Goal: Task Accomplishment & Management: Manage account settings

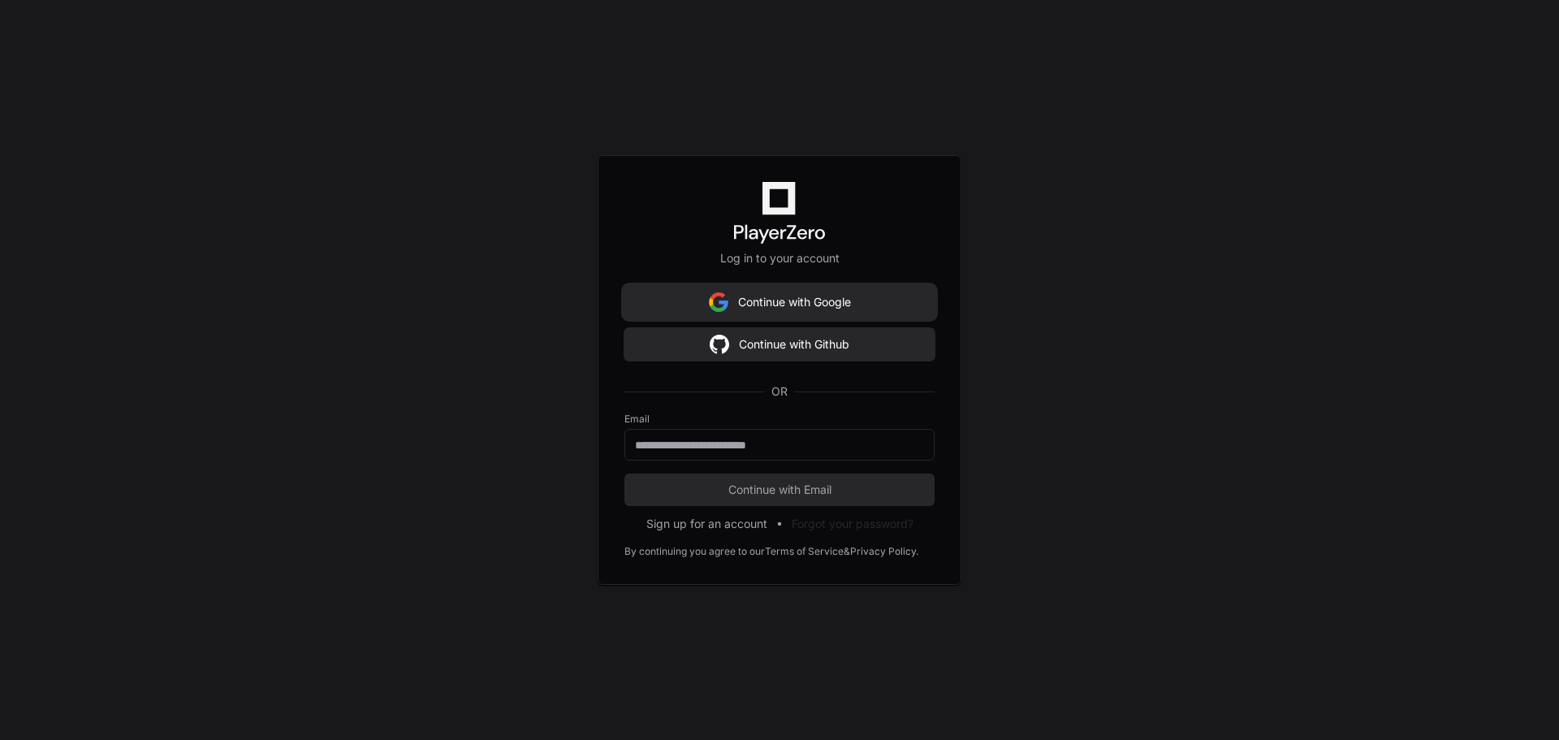
click at [812, 298] on button "Continue with Google" at bounding box center [779, 302] width 310 height 32
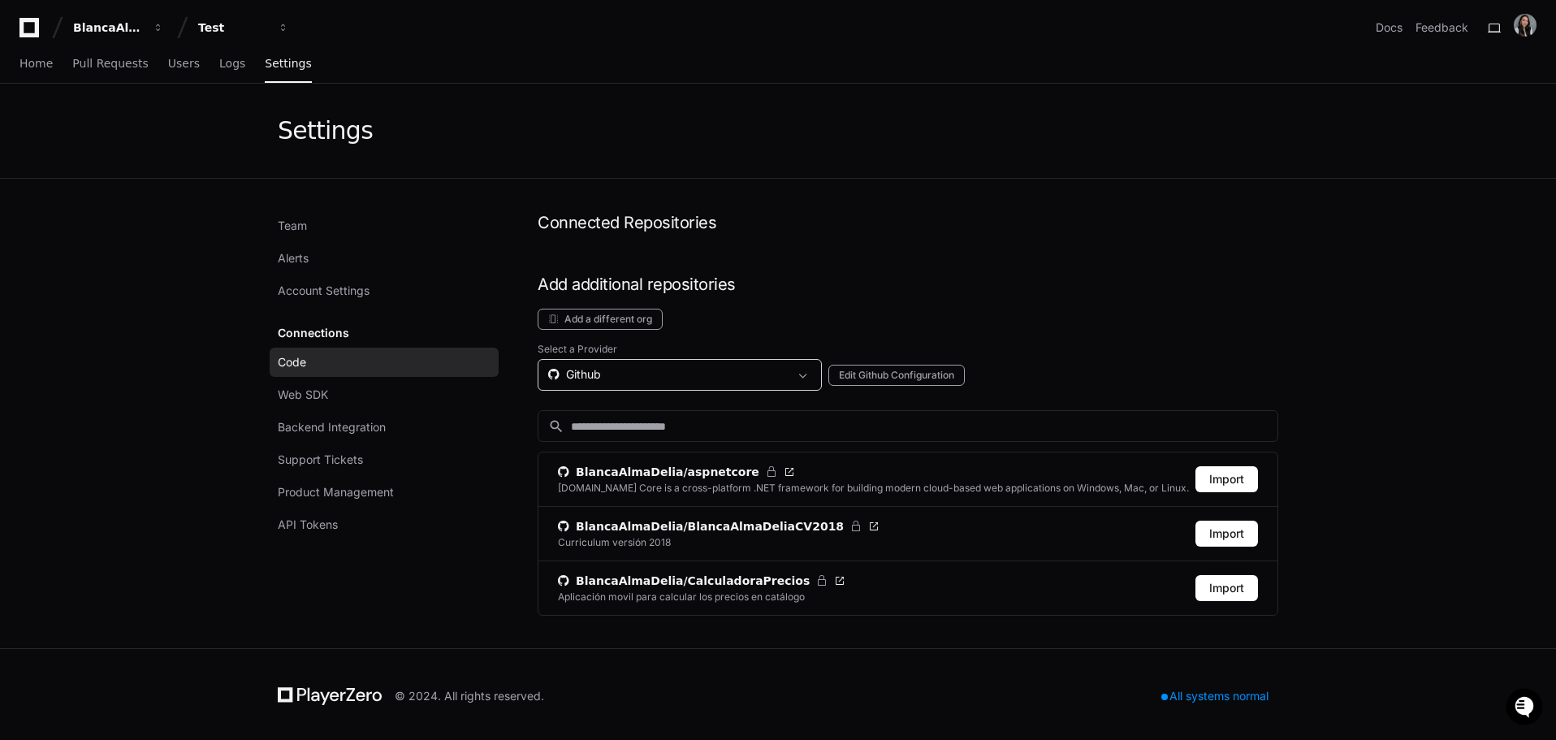
click at [602, 370] on div "Github" at bounding box center [668, 374] width 240 height 16
click at [596, 419] on div "Github" at bounding box center [578, 420] width 53 height 16
click at [412, 369] on link "Code" at bounding box center [384, 362] width 229 height 29
drag, startPoint x: 553, startPoint y: 232, endPoint x: 813, endPoint y: 219, distance: 260.2
click at [807, 219] on h1 "Connected Repositories" at bounding box center [908, 222] width 741 height 23
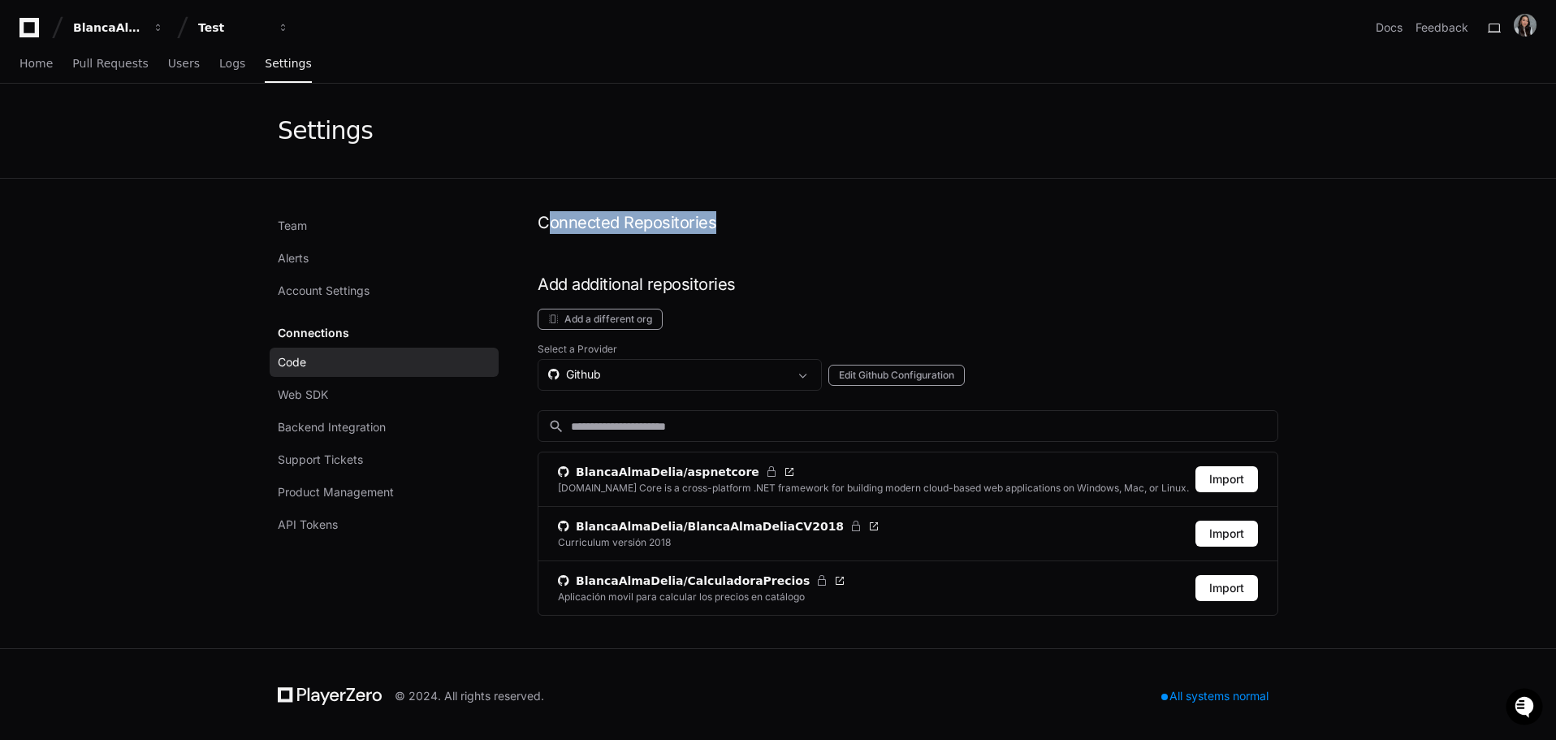
click at [842, 218] on h1 "Connected Repositories" at bounding box center [908, 222] width 741 height 23
click at [587, 325] on button "Add a different org" at bounding box center [600, 319] width 125 height 21
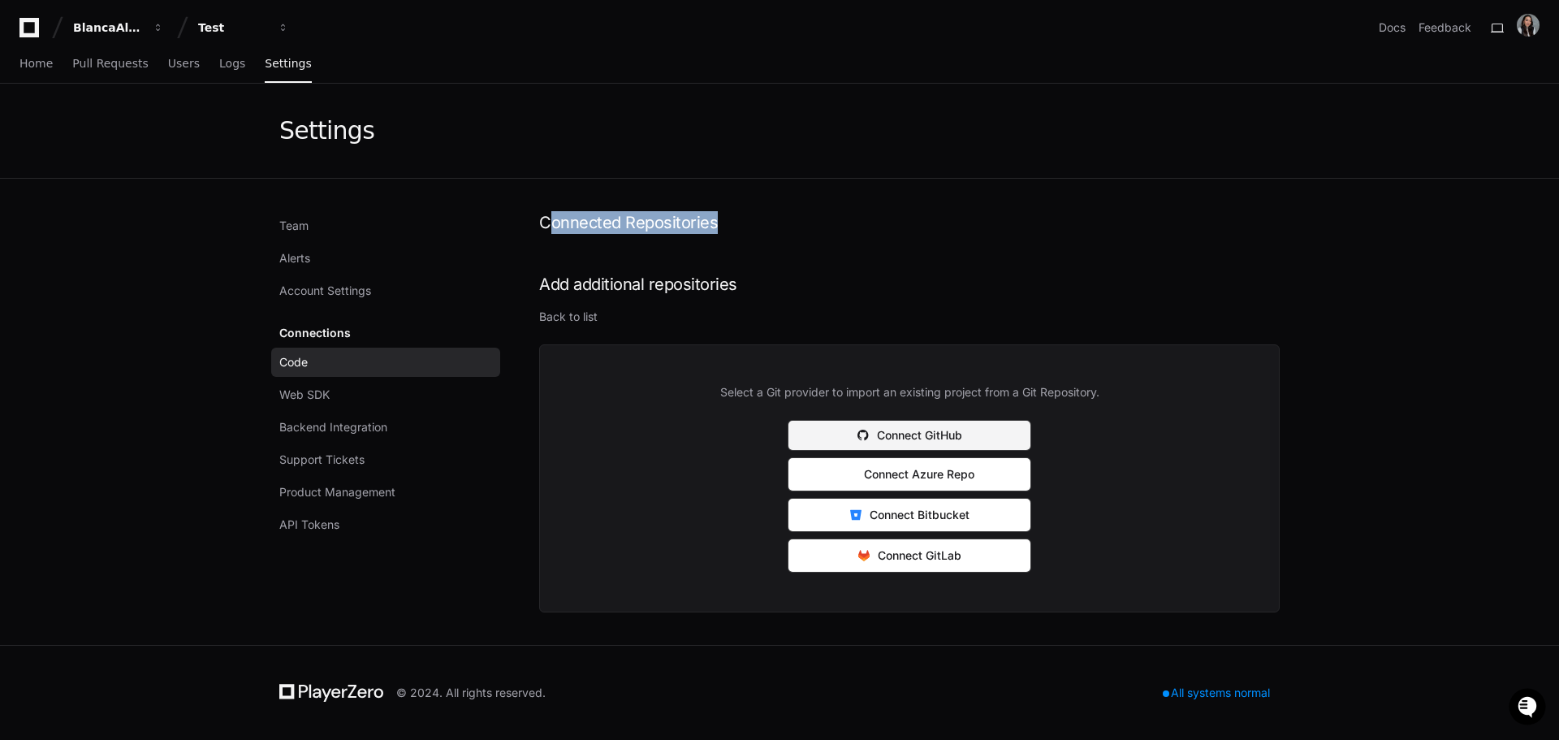
click at [985, 428] on button "Connect GitHub" at bounding box center [910, 435] width 244 height 31
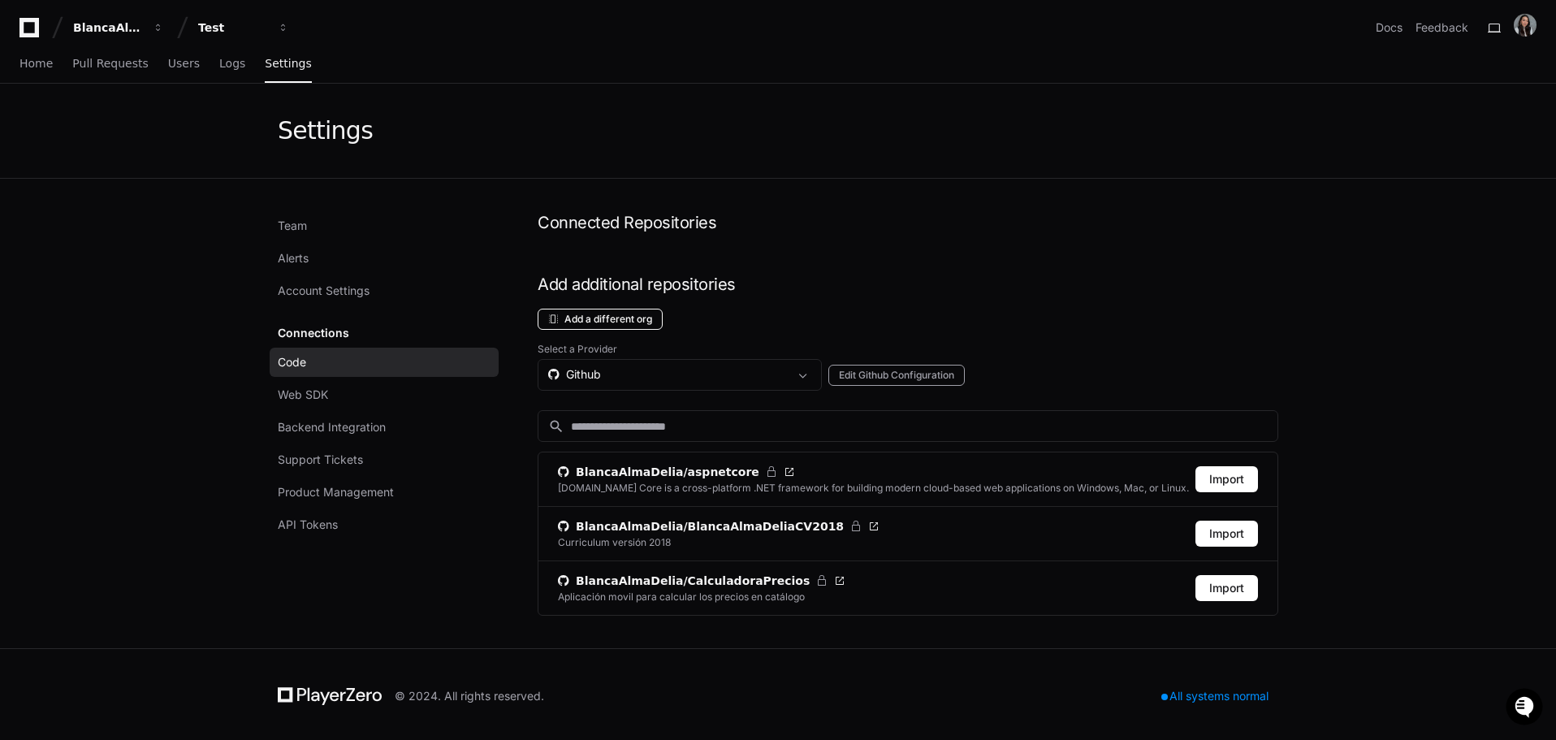
click at [629, 317] on button "Add a different org" at bounding box center [600, 319] width 125 height 21
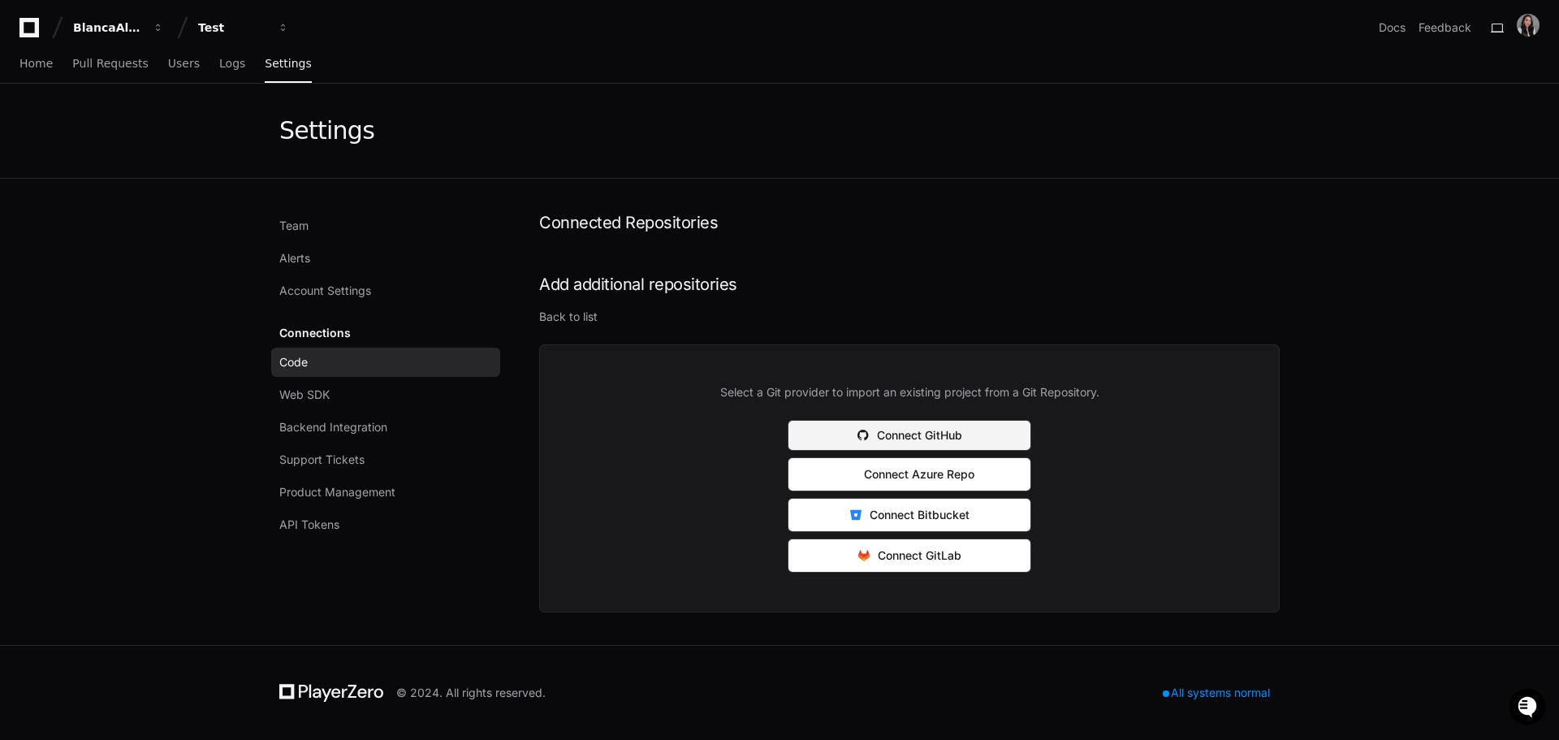
click at [949, 426] on button "Connect GitHub" at bounding box center [910, 435] width 244 height 31
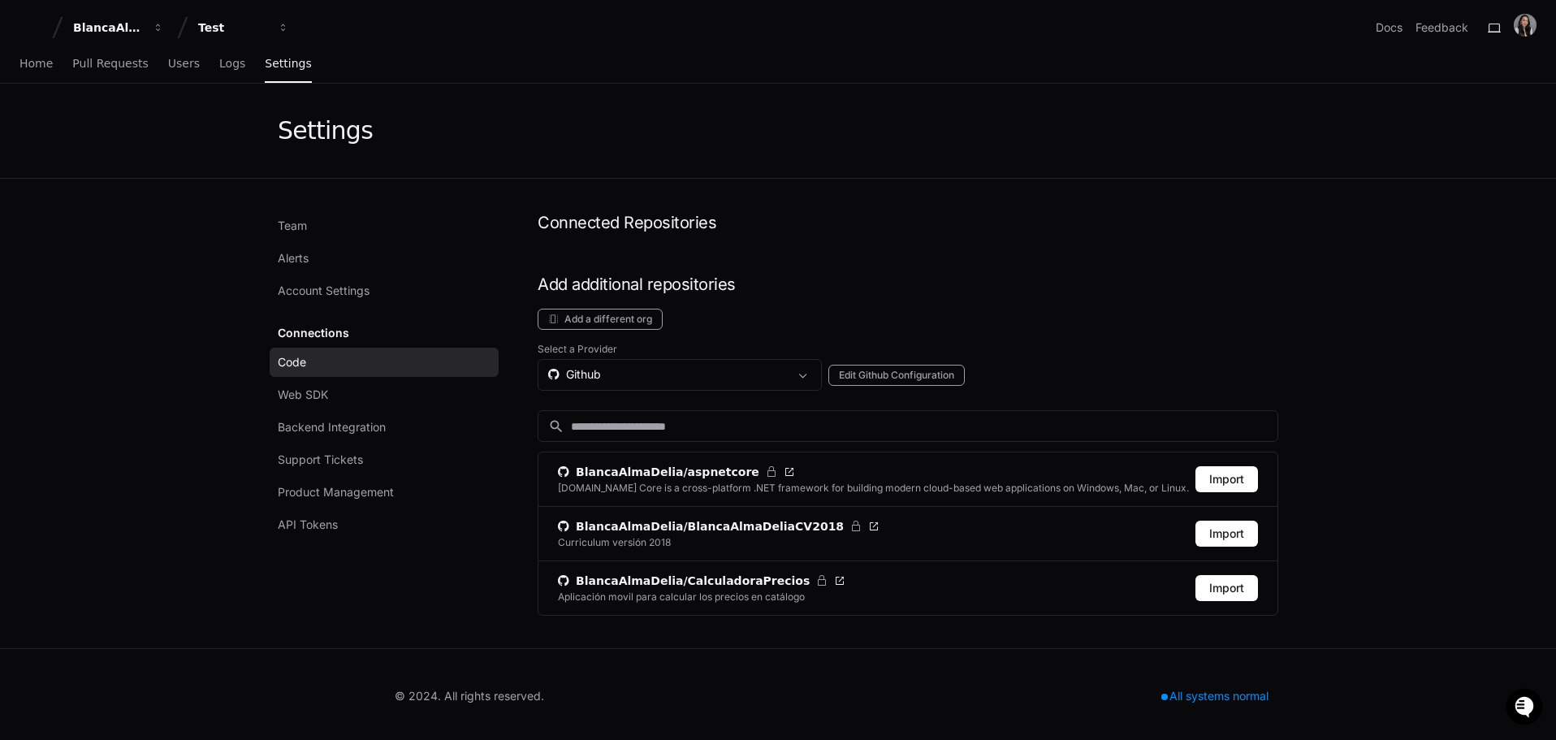
scroll to position [2, 0]
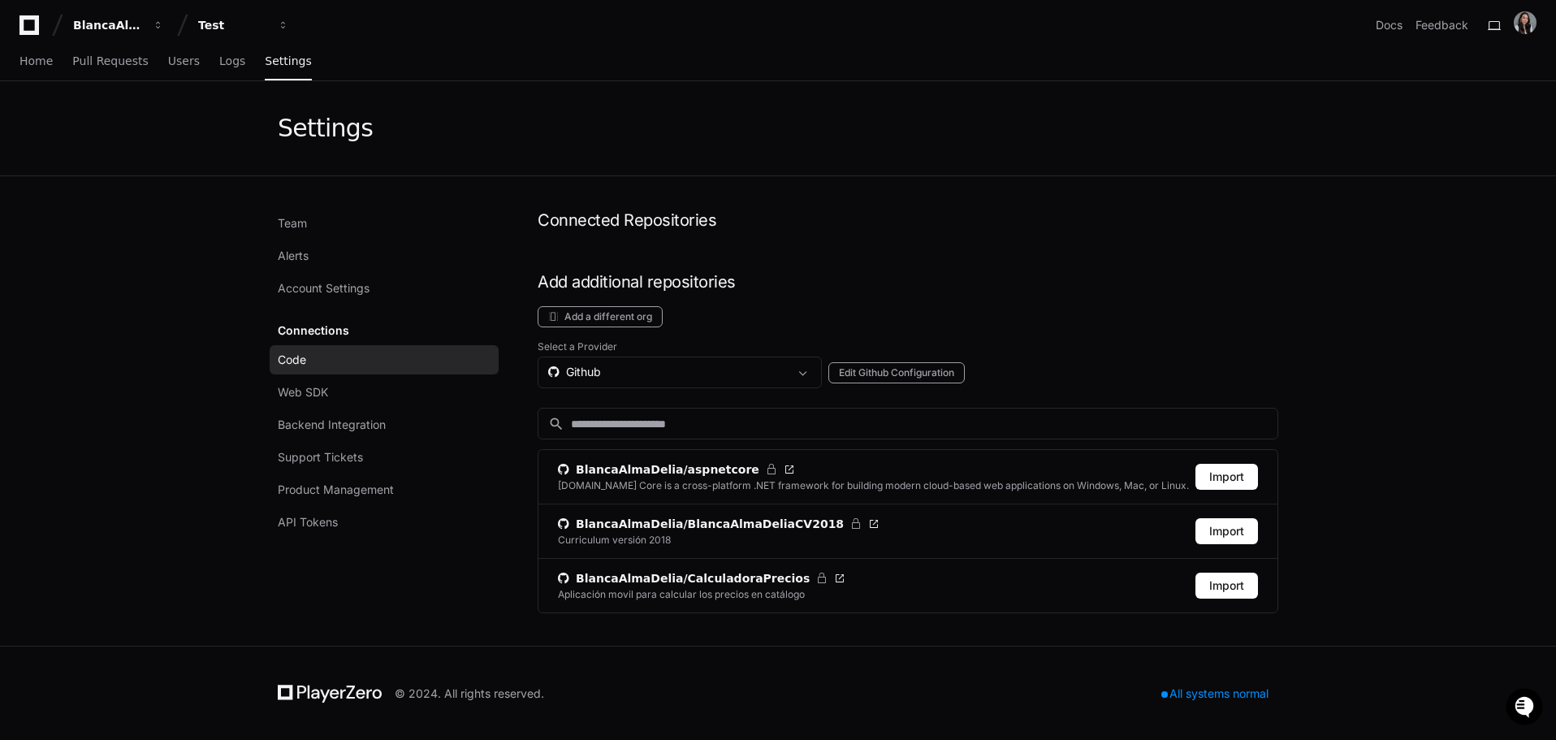
click at [300, 367] on span "Code" at bounding box center [292, 360] width 28 height 16
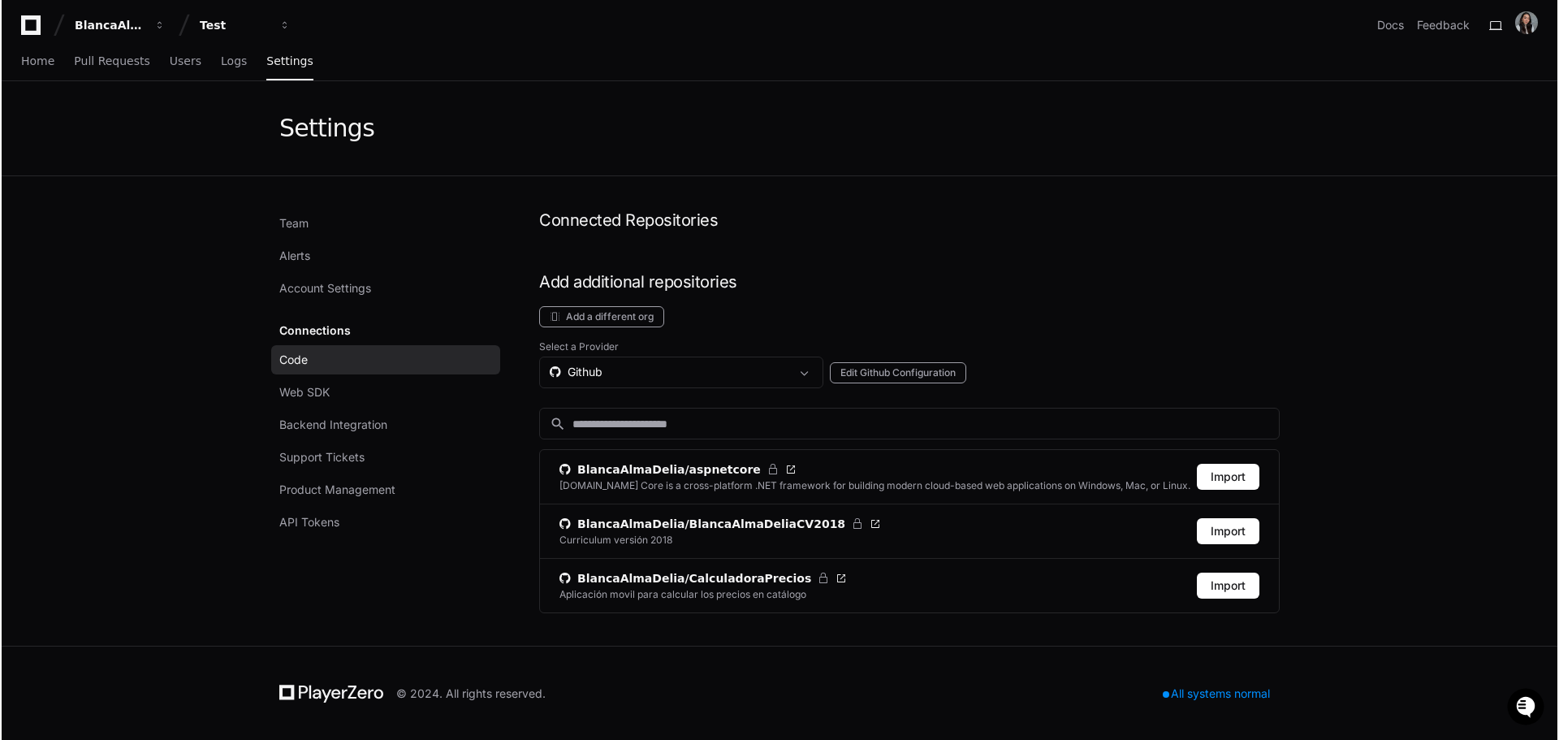
scroll to position [0, 0]
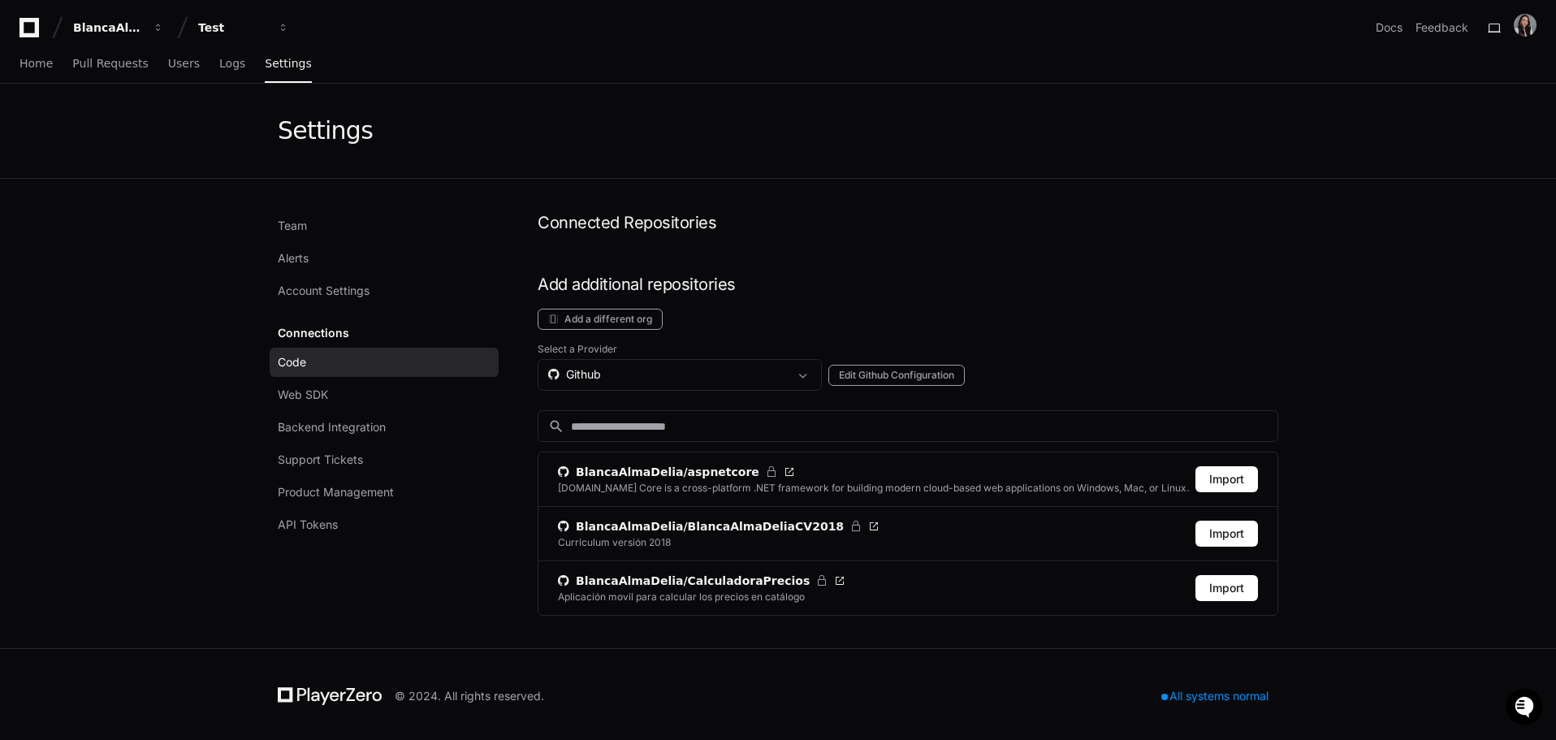
click at [300, 367] on span "Code" at bounding box center [292, 362] width 28 height 16
click at [768, 367] on div "Github" at bounding box center [668, 374] width 240 height 16
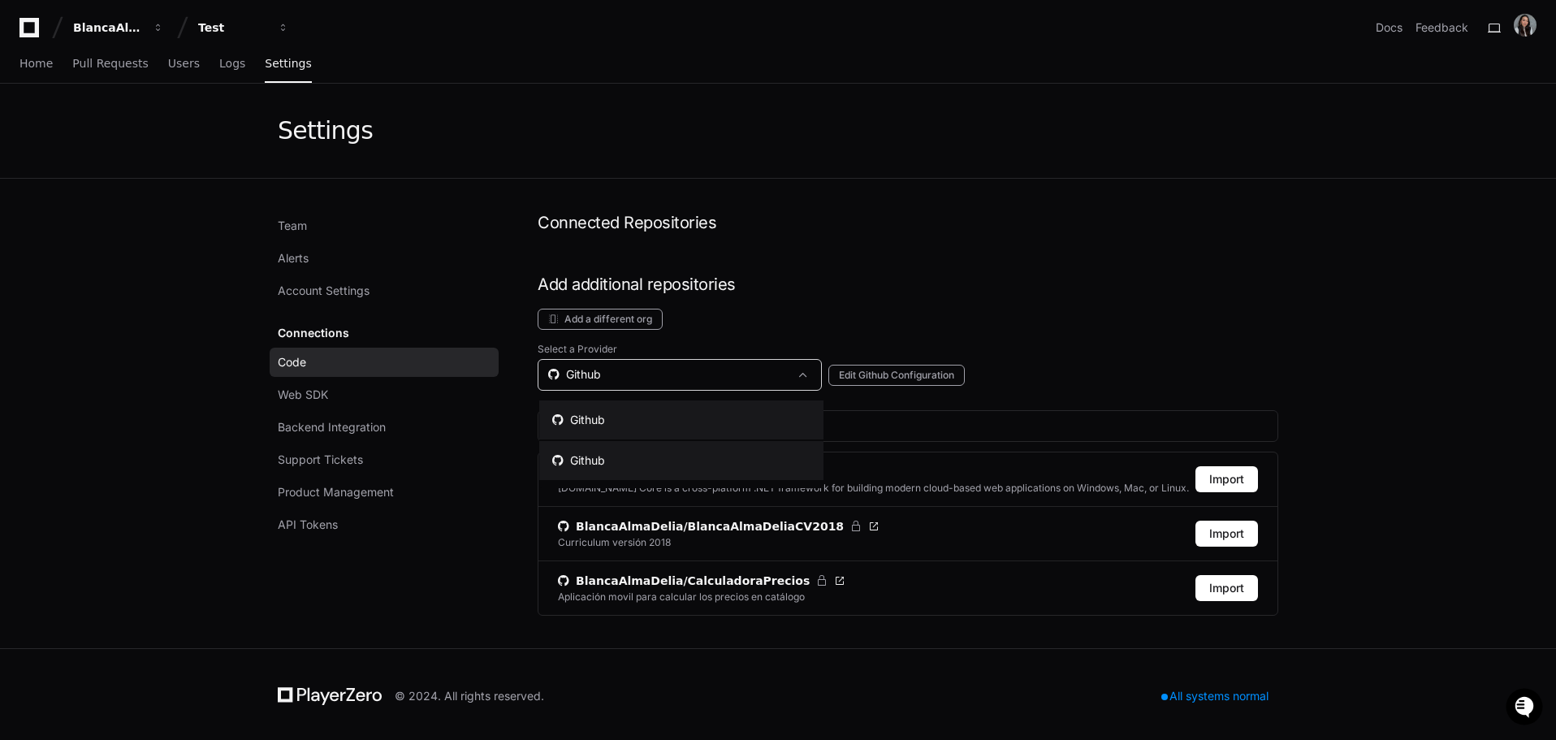
click at [718, 449] on mat-option "Github" at bounding box center [681, 460] width 284 height 39
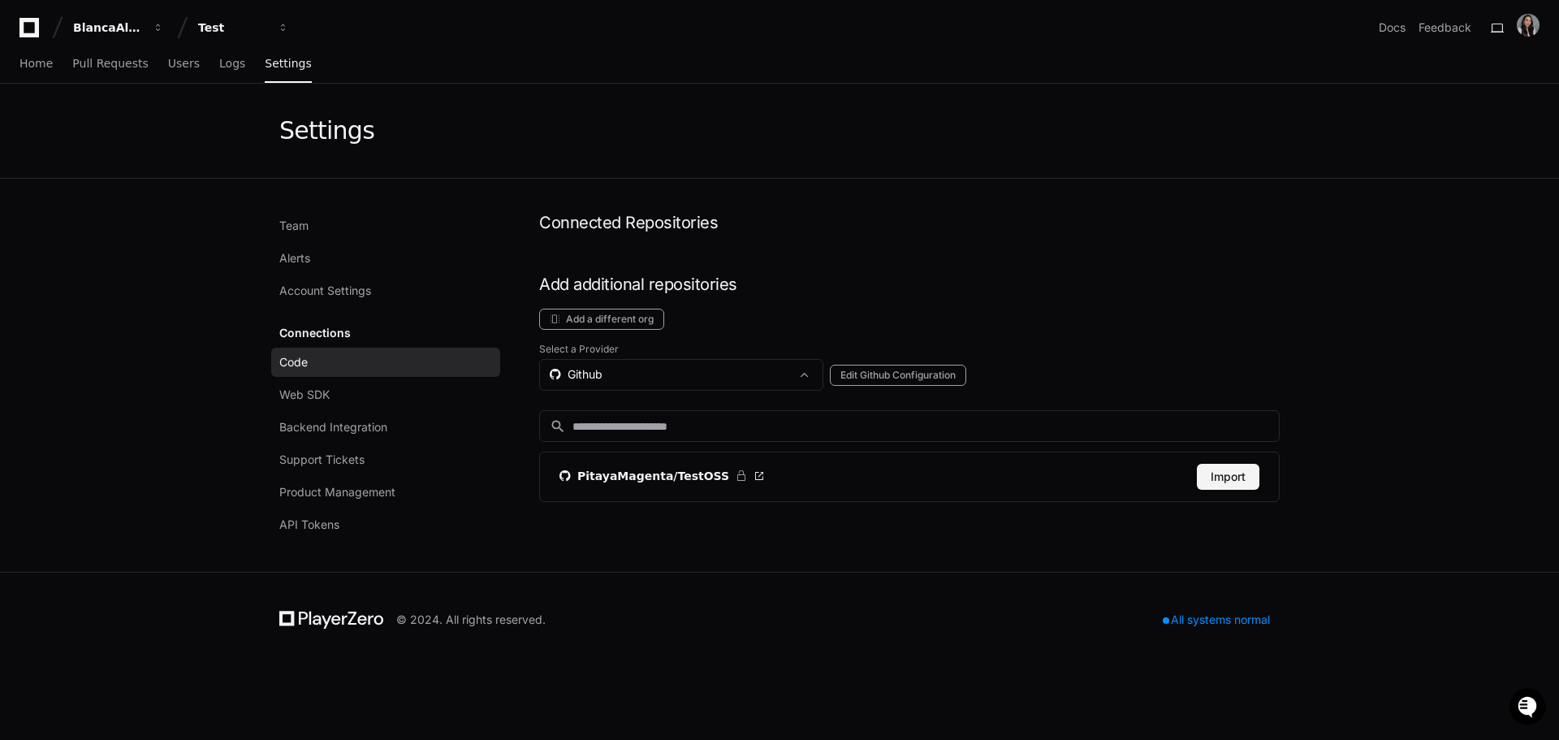
click at [1239, 479] on button "Import" at bounding box center [1228, 477] width 63 height 26
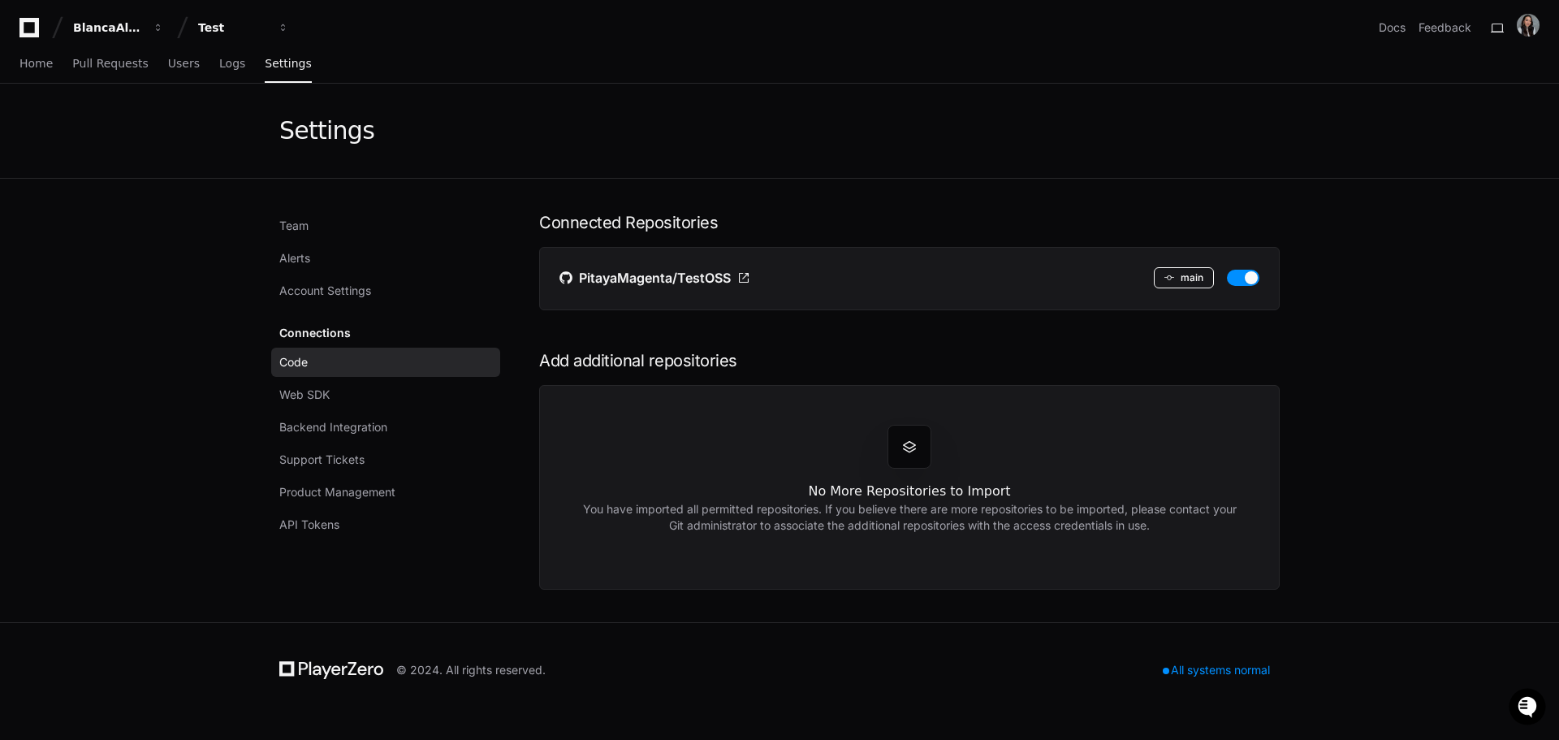
click at [1194, 272] on button "main" at bounding box center [1184, 277] width 60 height 21
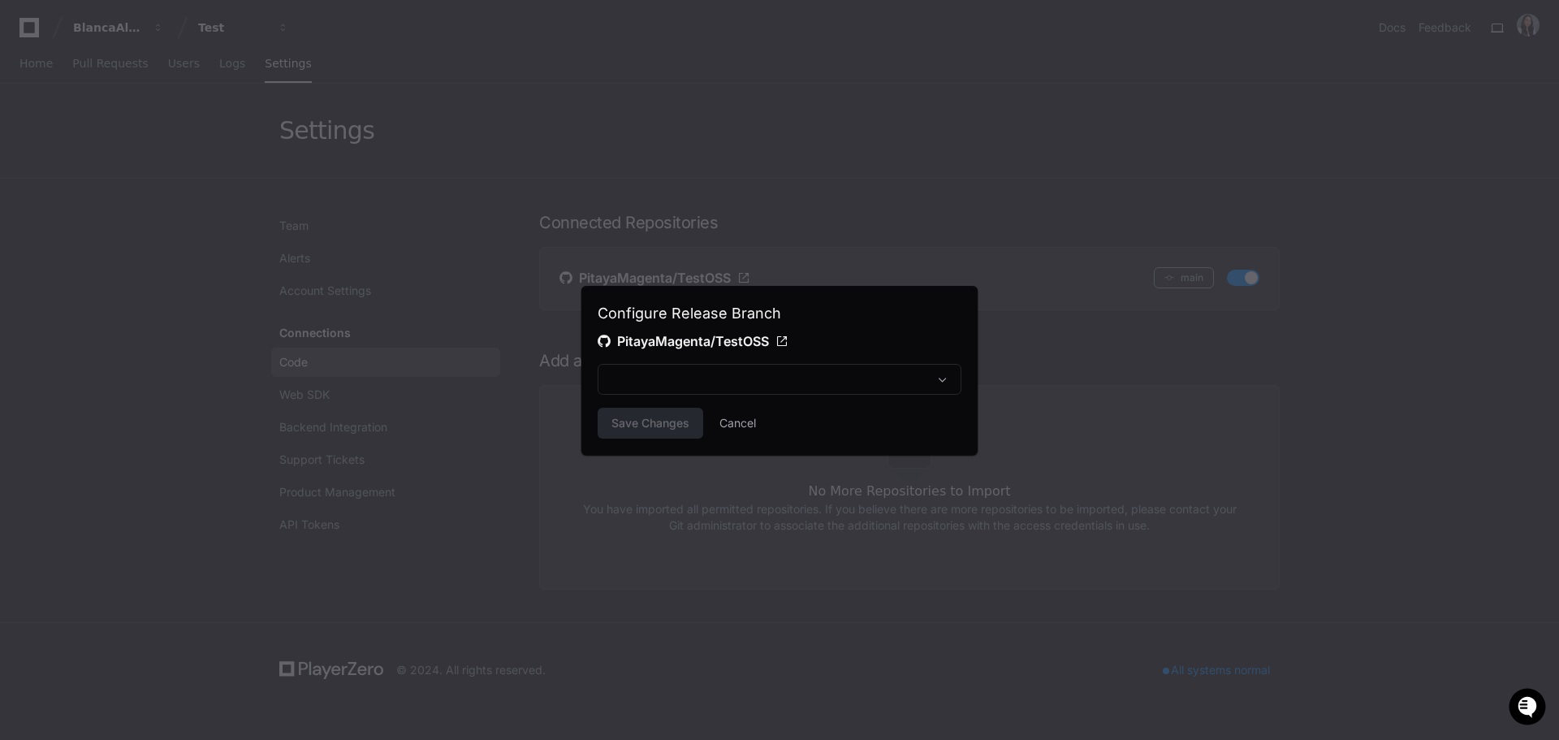
click at [968, 377] on div "Configure Release Branch PitayaMagenta/TestOSS Save Changes Cancel" at bounding box center [779, 370] width 396 height 169
click at [950, 376] on div at bounding box center [944, 379] width 32 height 16
click at [949, 376] on span at bounding box center [943, 379] width 16 height 16
click at [947, 376] on span at bounding box center [943, 379] width 16 height 16
click at [936, 374] on span at bounding box center [943, 379] width 16 height 16
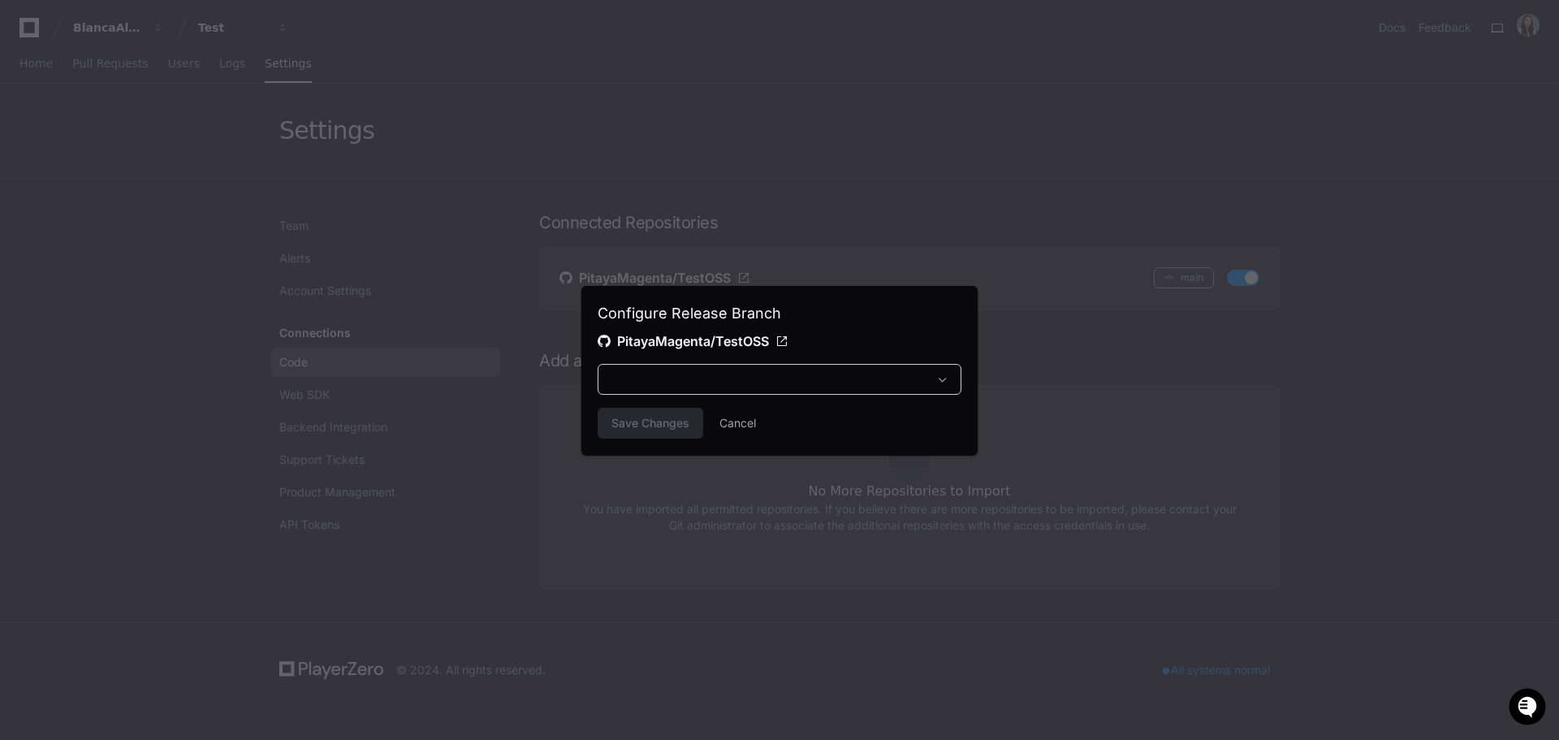
drag, startPoint x: 731, startPoint y: 427, endPoint x: 789, endPoint y: 430, distance: 58.6
click at [732, 427] on button "Cancel" at bounding box center [737, 423] width 37 height 31
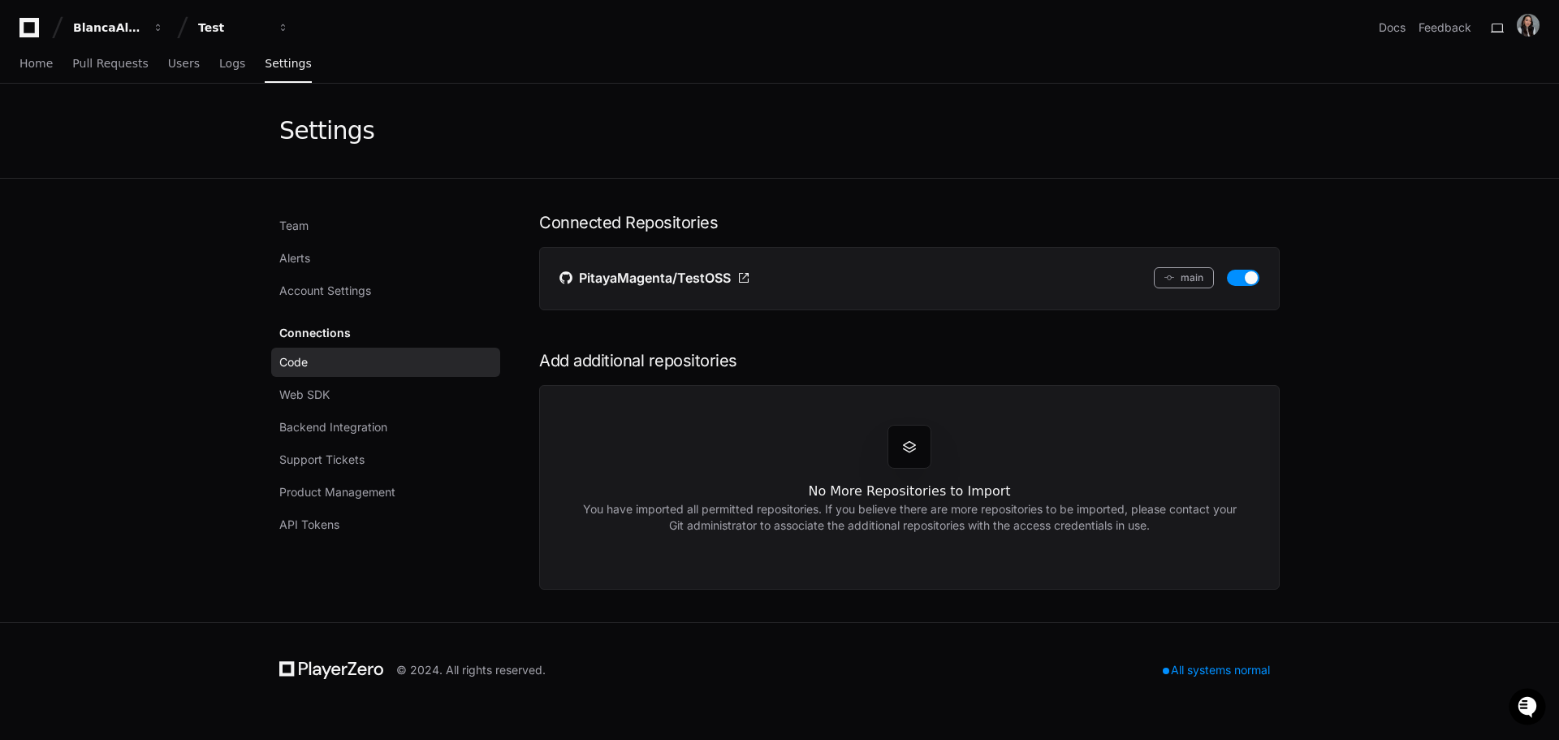
click at [389, 357] on link "Code" at bounding box center [385, 362] width 229 height 29
click at [742, 276] on span at bounding box center [743, 277] width 13 height 13
click at [677, 271] on span "PitayaMagenta/TestOSS" at bounding box center [655, 277] width 152 height 19
click at [290, 361] on span "Code" at bounding box center [293, 362] width 28 height 16
click at [46, 63] on span "Home" at bounding box center [35, 63] width 33 height 10
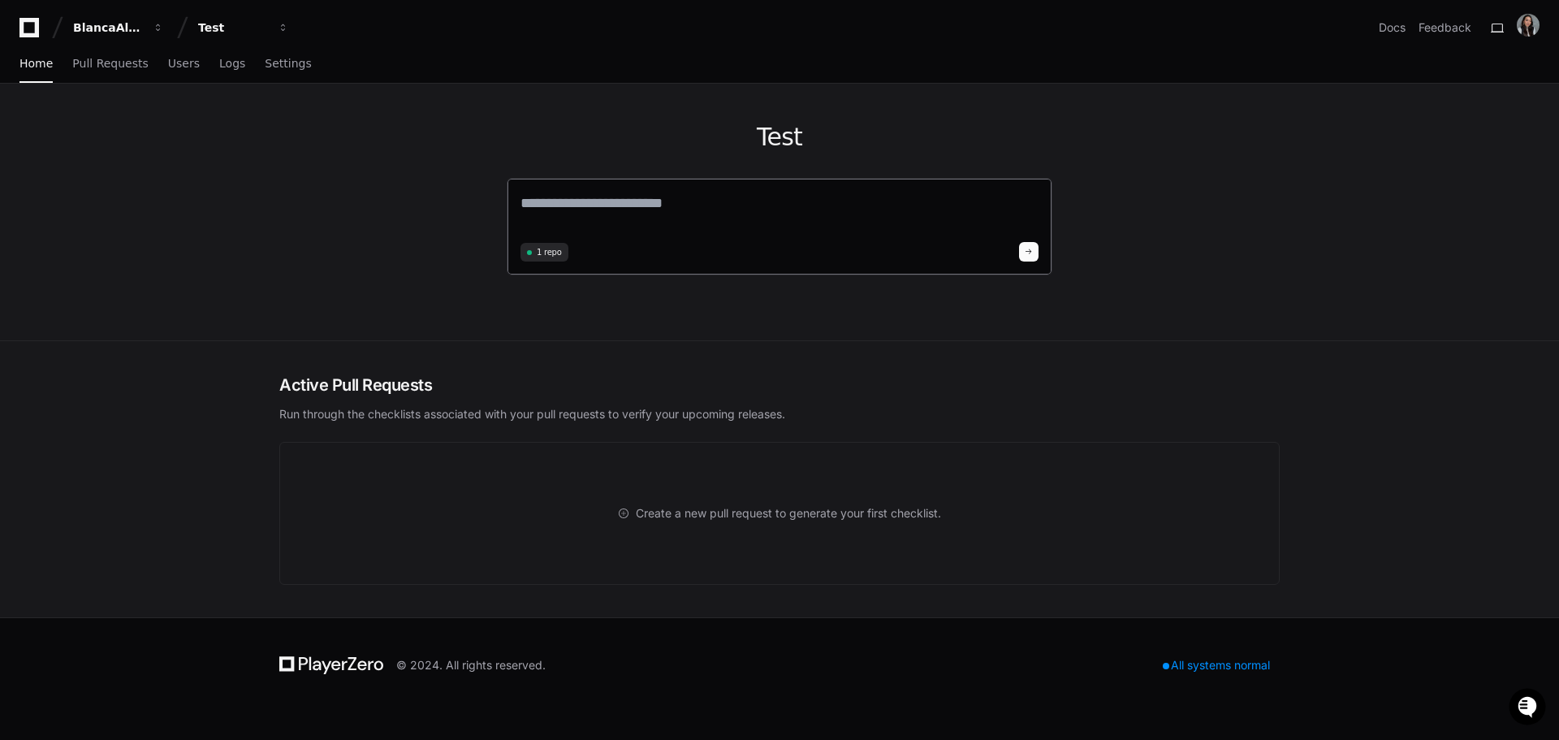
click at [644, 203] on textarea at bounding box center [779, 214] width 518 height 45
click at [645, 199] on textarea at bounding box center [779, 214] width 518 height 45
type textarea "*"
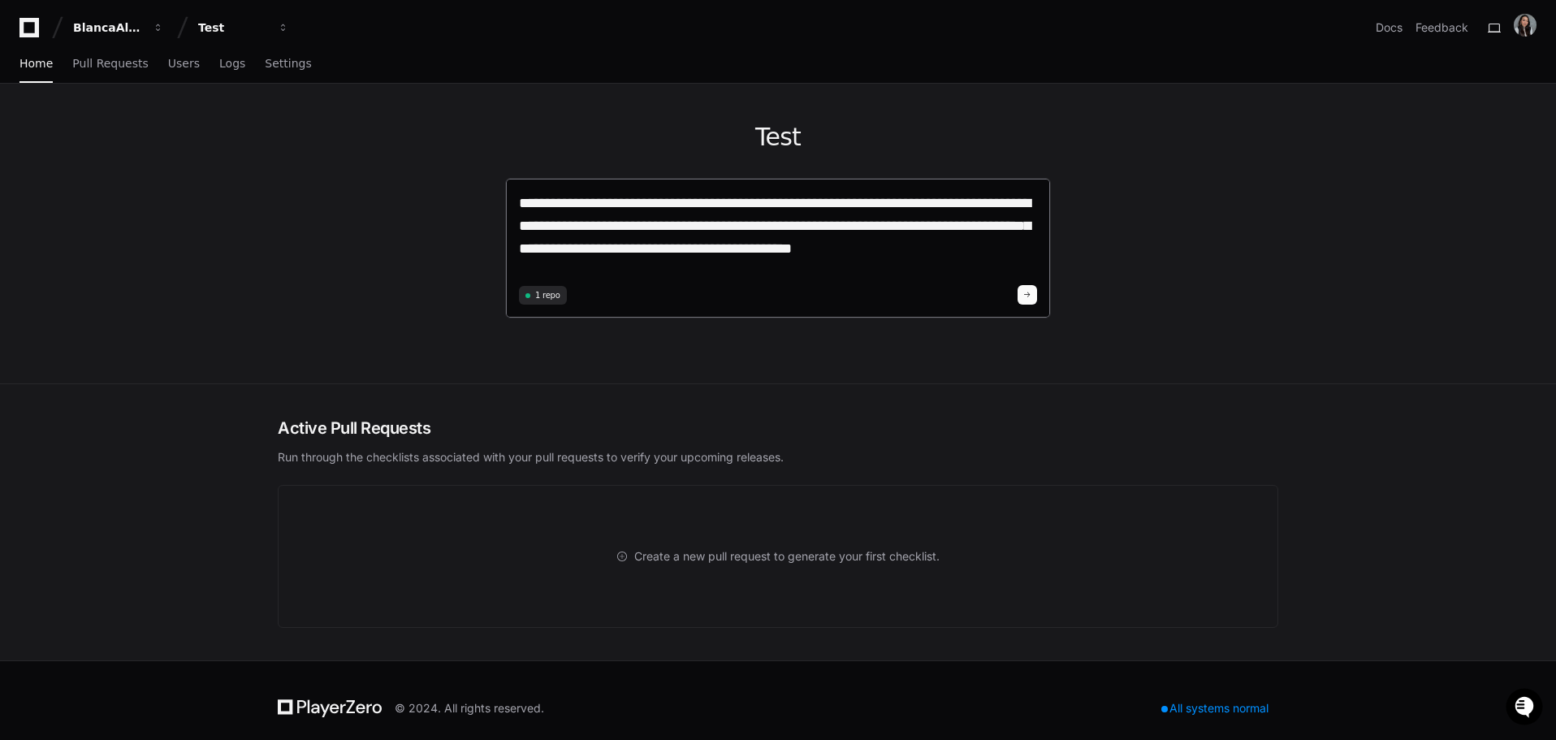
type textarea "**********"
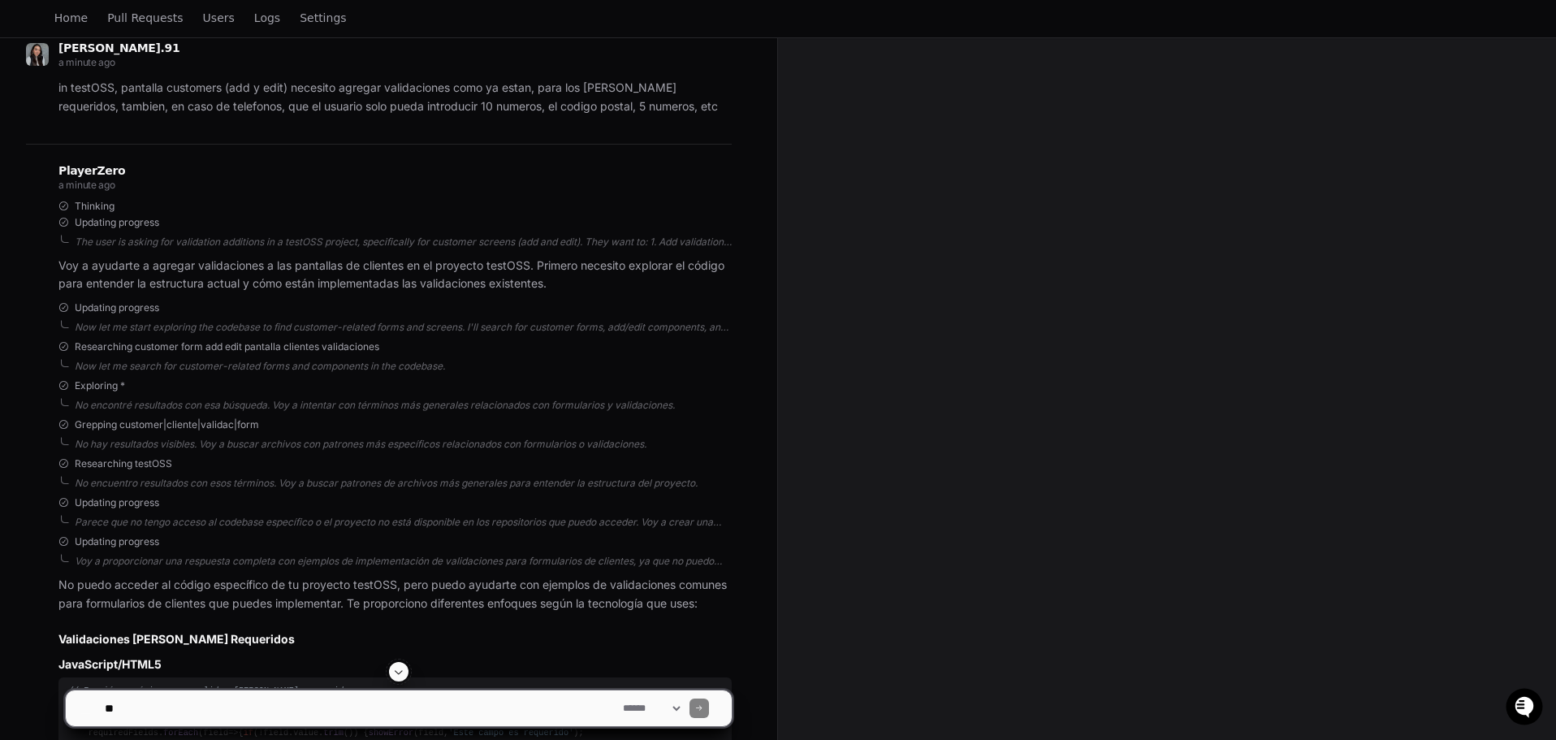
scroll to position [365, 0]
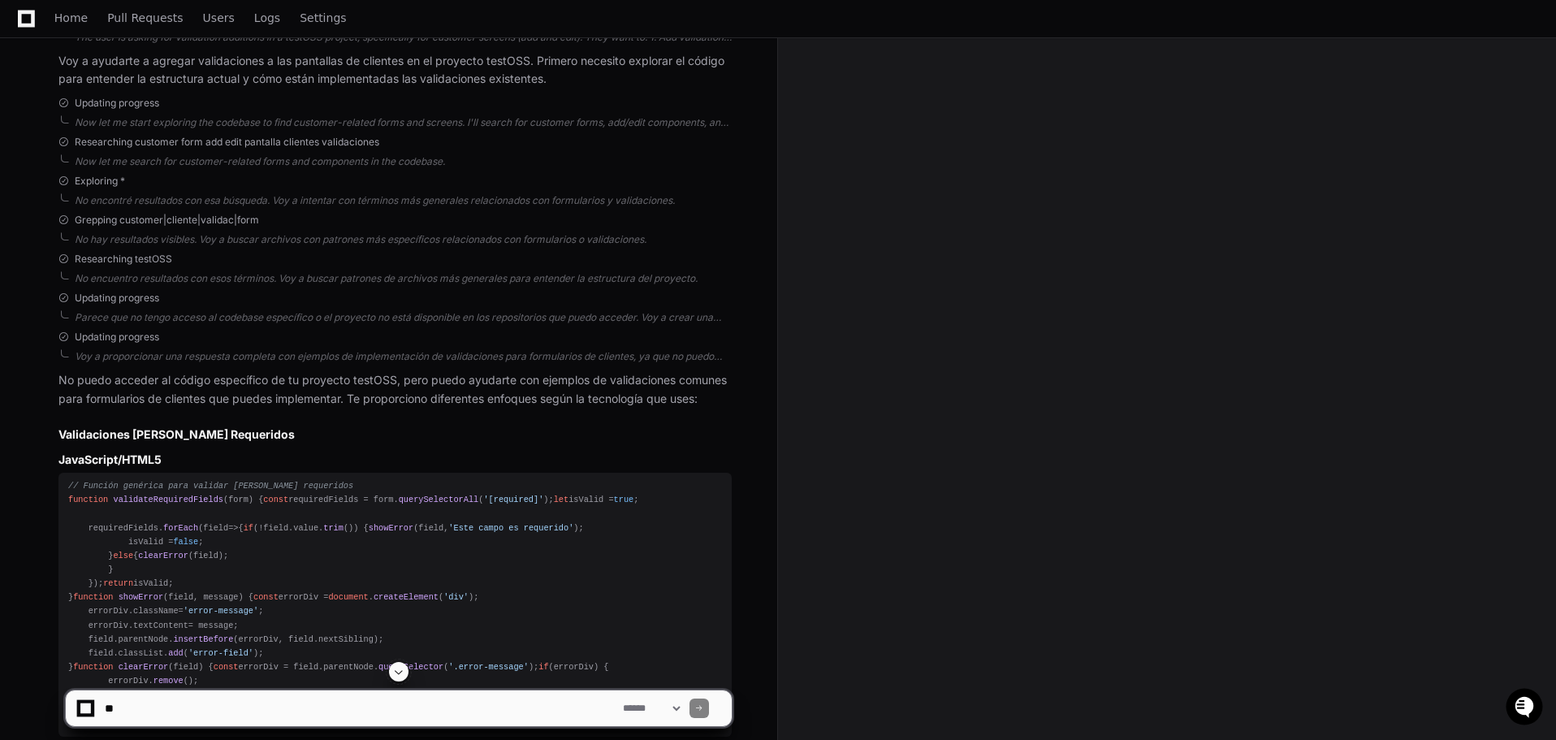
drag, startPoint x: 182, startPoint y: 705, endPoint x: 612, endPoint y: 736, distance: 431.5
click at [184, 705] on textarea at bounding box center [361, 708] width 518 height 36
click at [542, 702] on textarea at bounding box center [361, 708] width 518 height 36
type textarea "*"
click at [412, 707] on textarea at bounding box center [361, 708] width 518 height 36
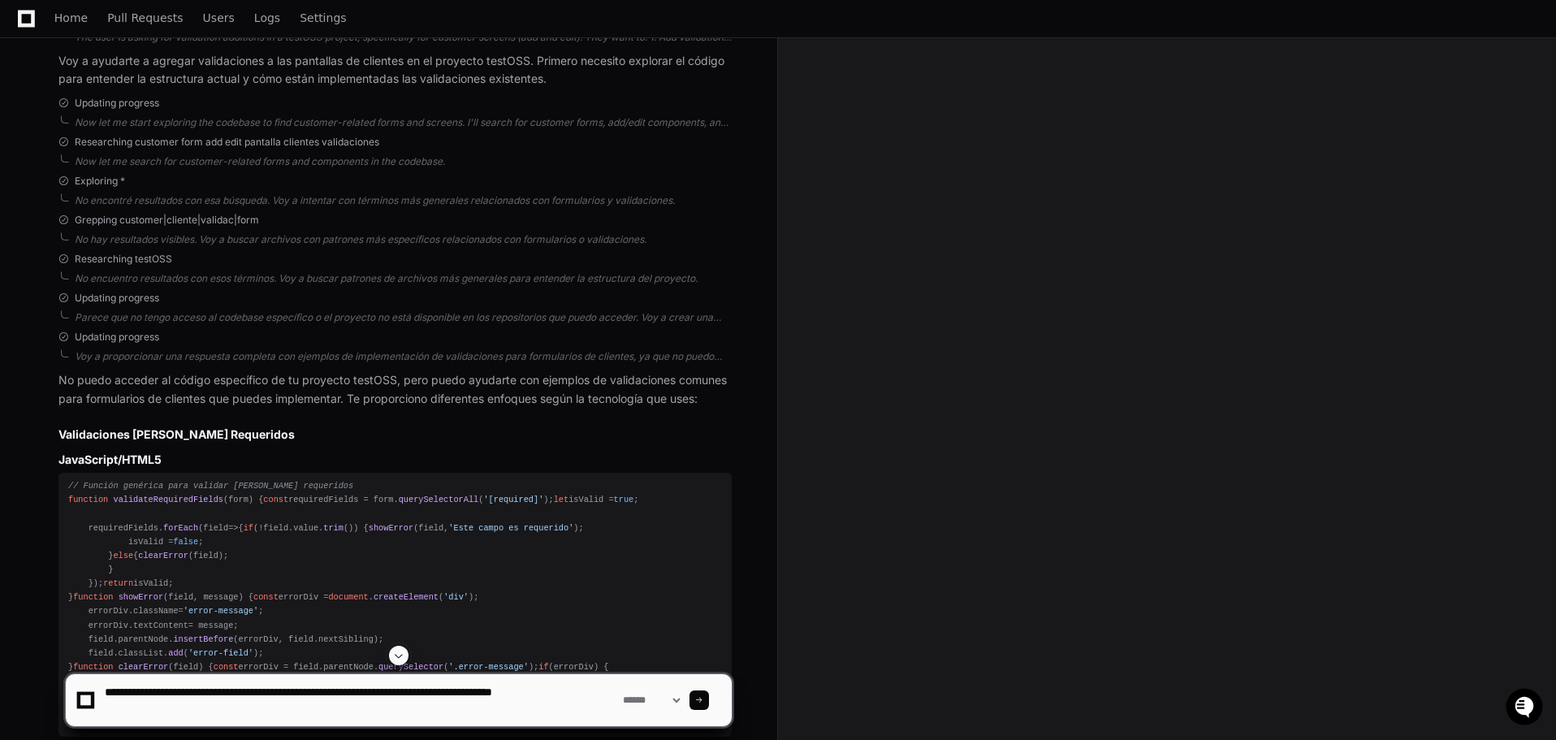
type textarea "**********"
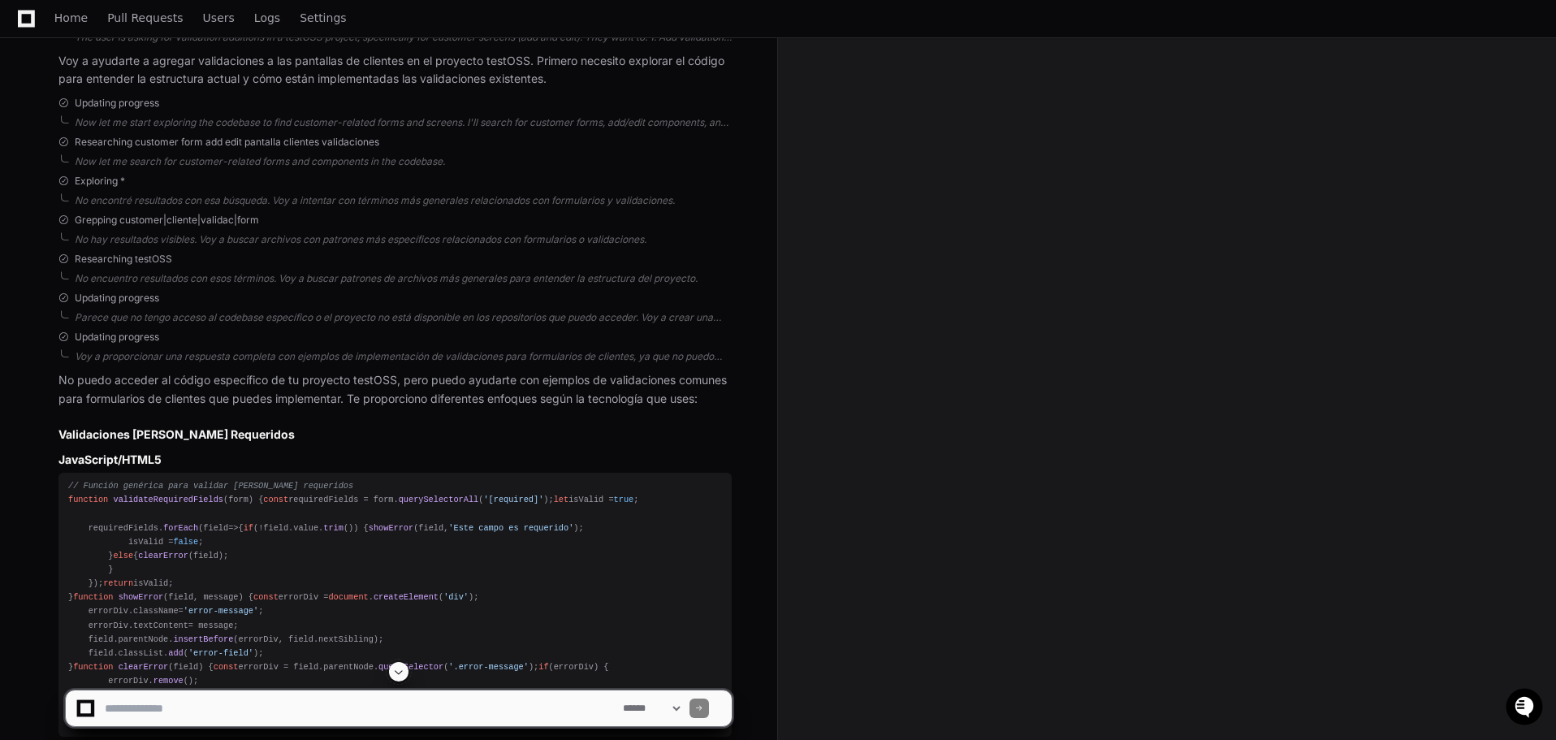
scroll to position [0, 0]
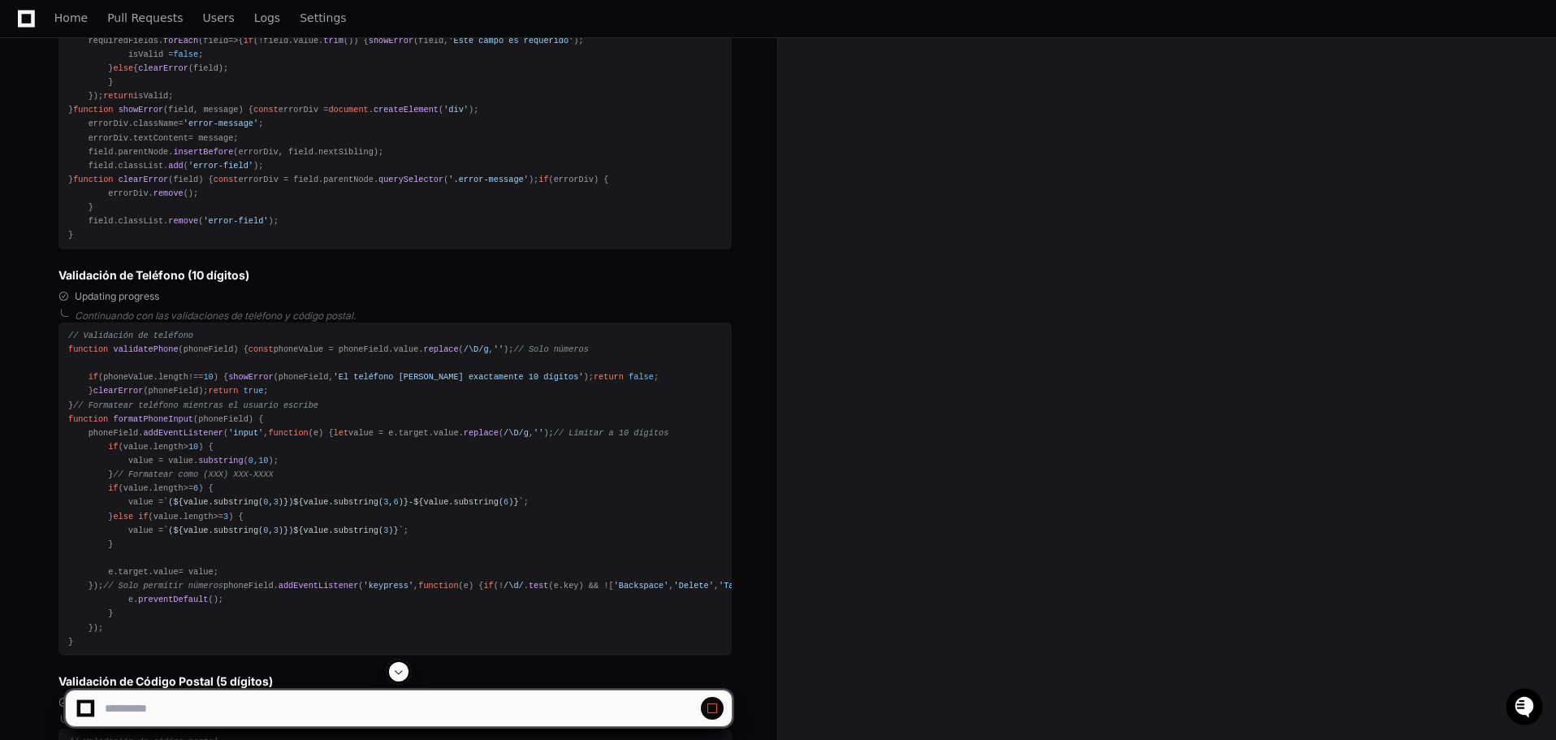
click at [398, 675] on span at bounding box center [398, 671] width 13 height 13
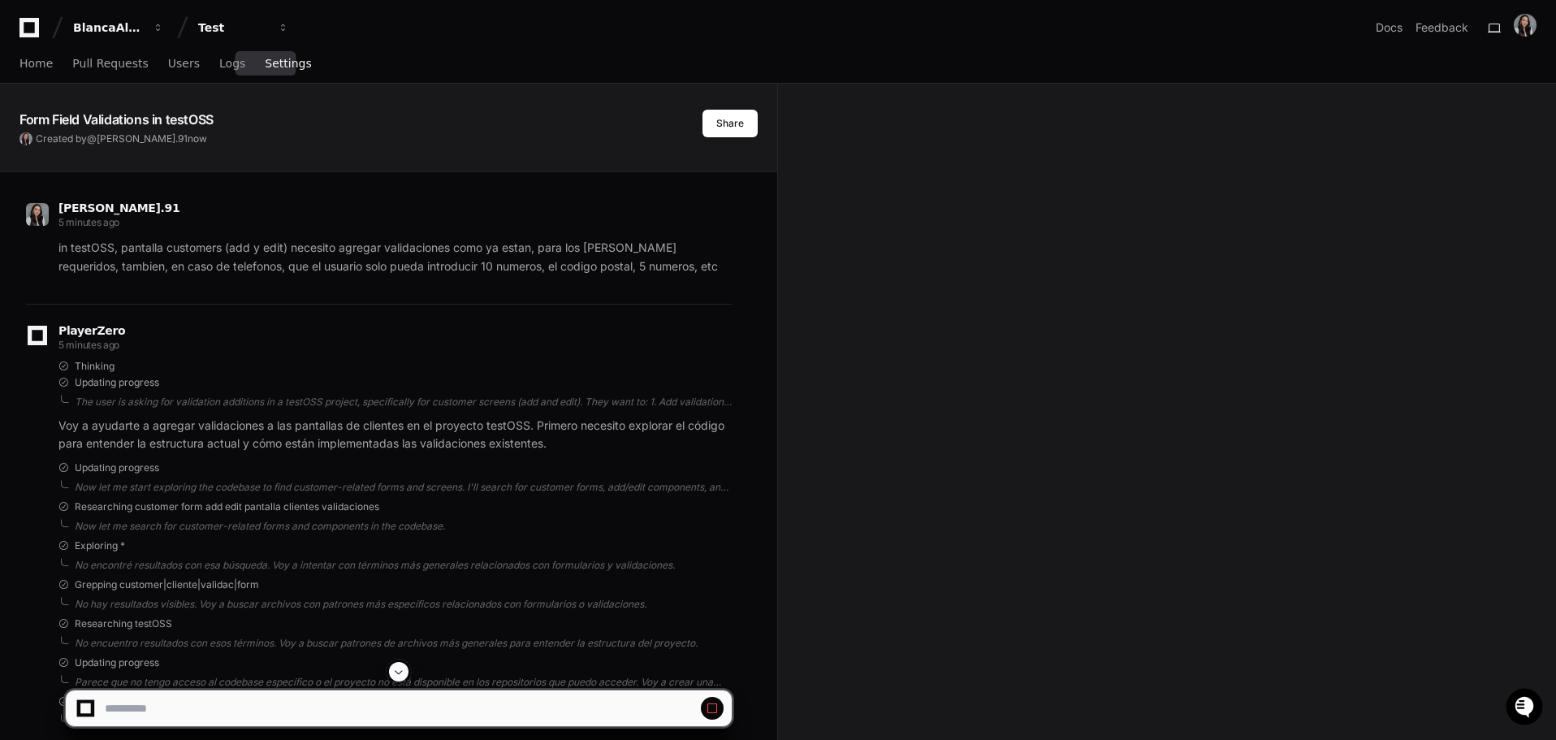
click at [265, 63] on span "Settings" at bounding box center [288, 63] width 46 height 10
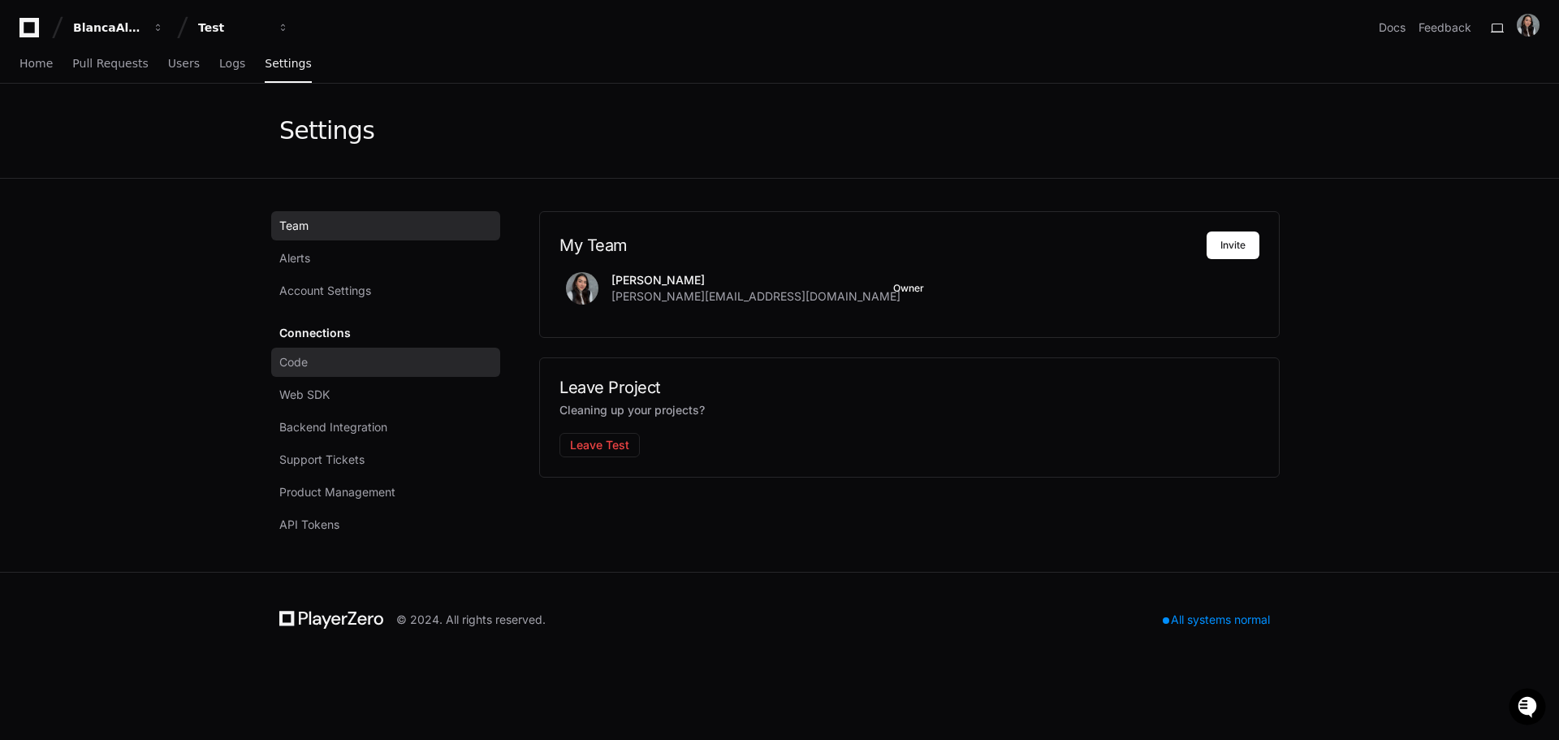
click at [332, 362] on link "Code" at bounding box center [385, 362] width 229 height 29
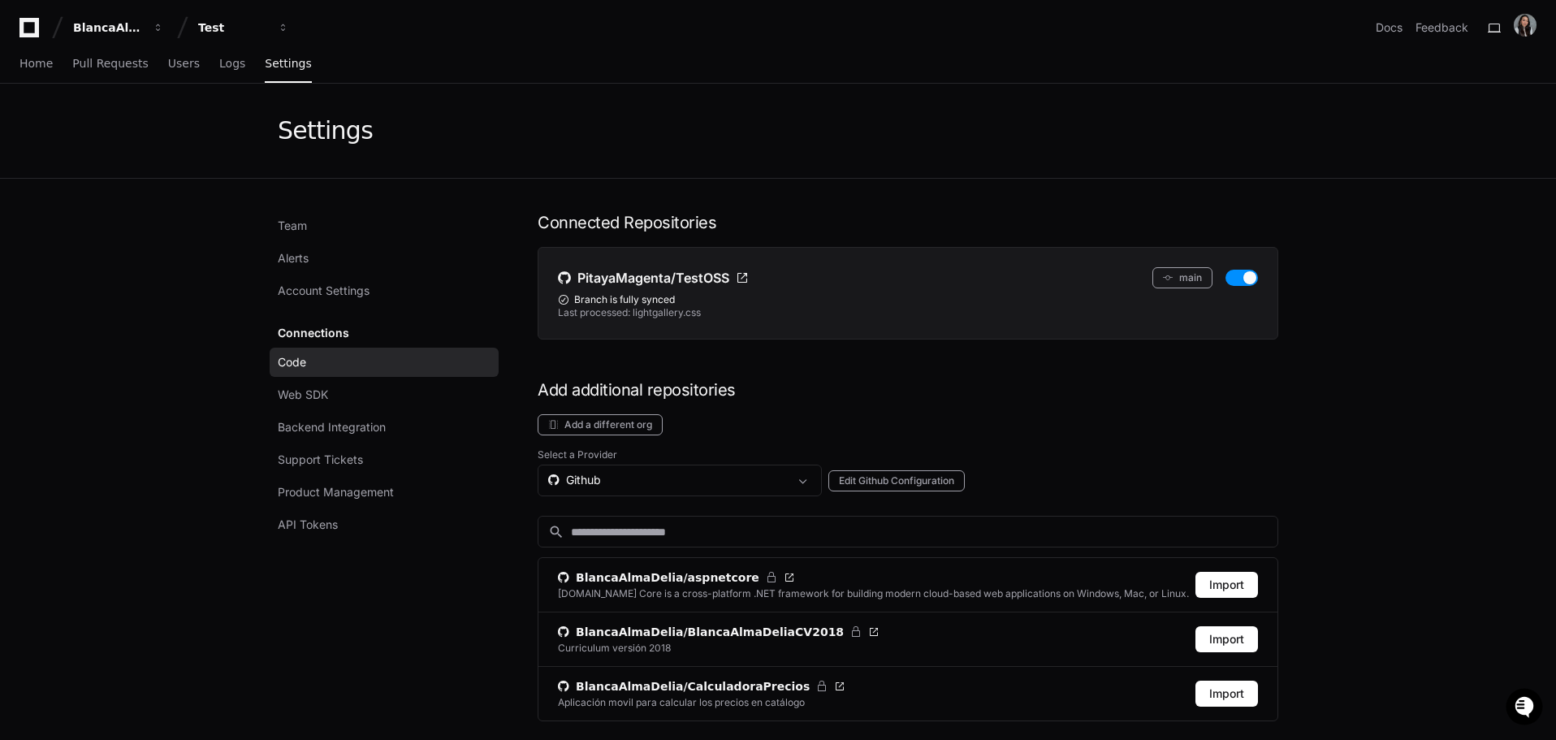
click at [667, 305] on div "Branch is fully synced" at bounding box center [908, 299] width 700 height 13
click at [695, 313] on div "Last processed: shepherd.esm.js" at bounding box center [908, 312] width 700 height 13
drag, startPoint x: 610, startPoint y: 303, endPoint x: 698, endPoint y: 300, distance: 88.5
click at [684, 301] on div "Branch is fully synced" at bounding box center [908, 299] width 700 height 13
click at [716, 300] on div "Branch is fully synced" at bounding box center [908, 299] width 700 height 13
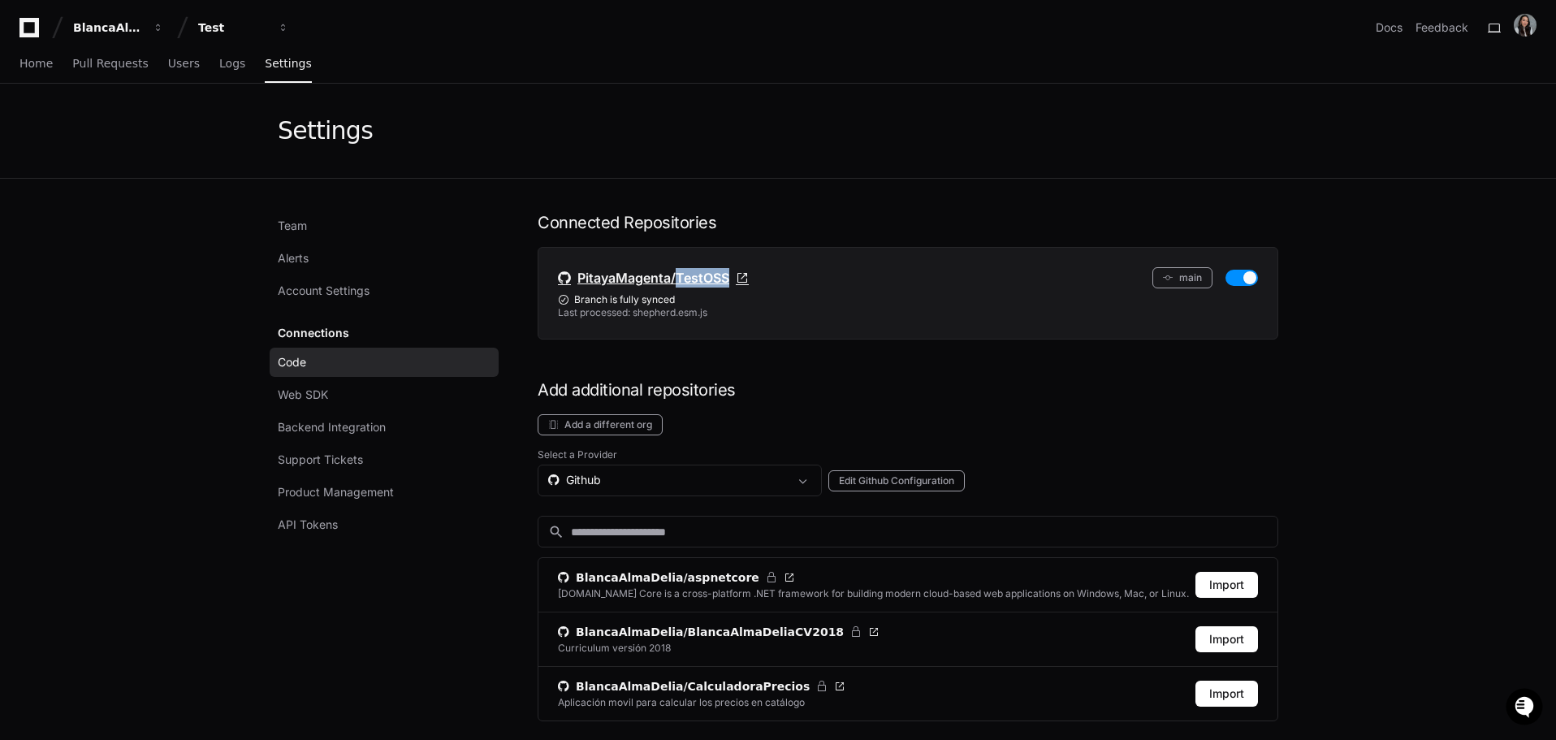
drag, startPoint x: 775, startPoint y: 276, endPoint x: 676, endPoint y: 283, distance: 99.3
click at [676, 283] on div "PitayaMagenta/TestOSS main" at bounding box center [908, 277] width 700 height 21
copy span "TestOSS"
click at [124, 68] on span "Pull Requests" at bounding box center [110, 63] width 76 height 10
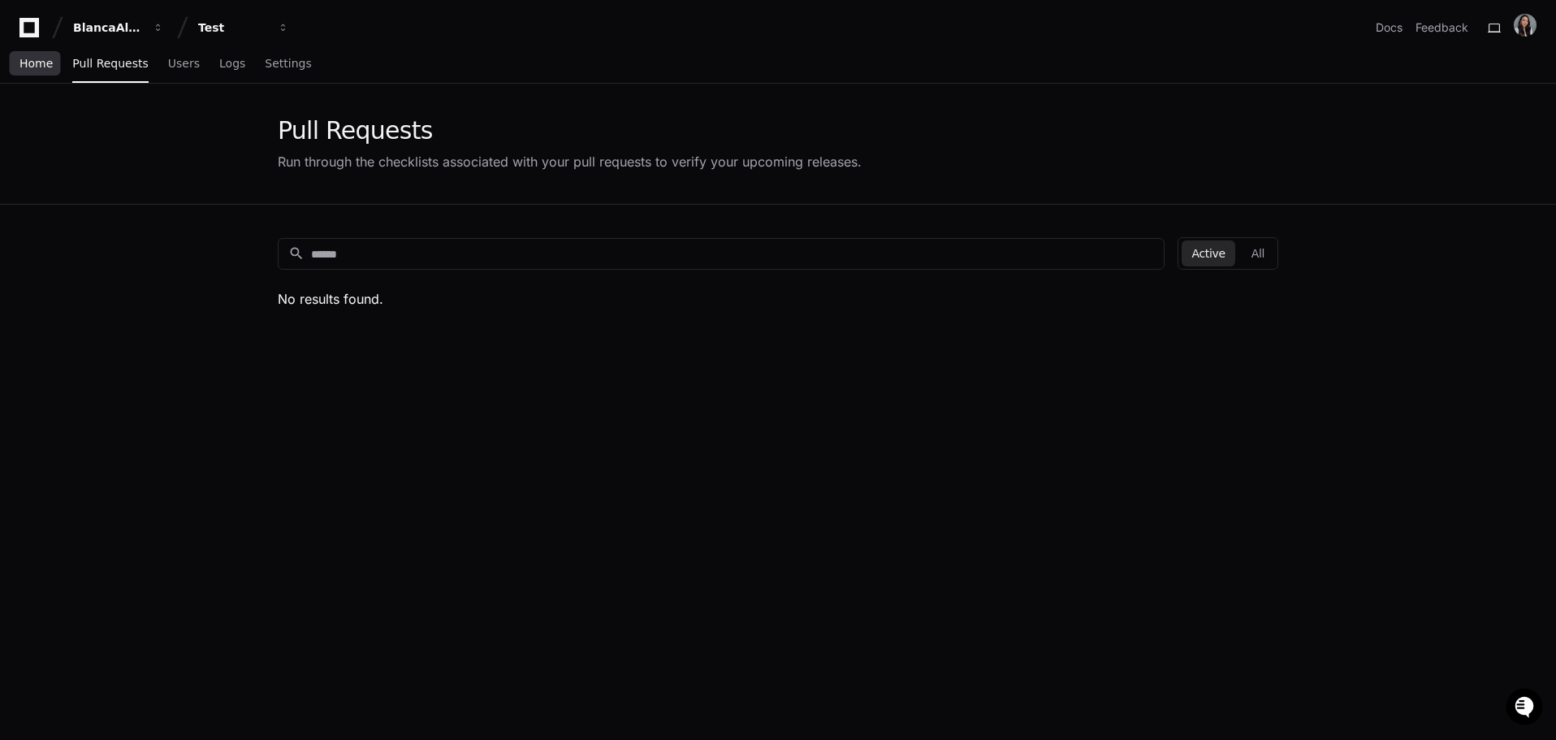
click at [47, 54] on link "Home" at bounding box center [35, 63] width 33 height 37
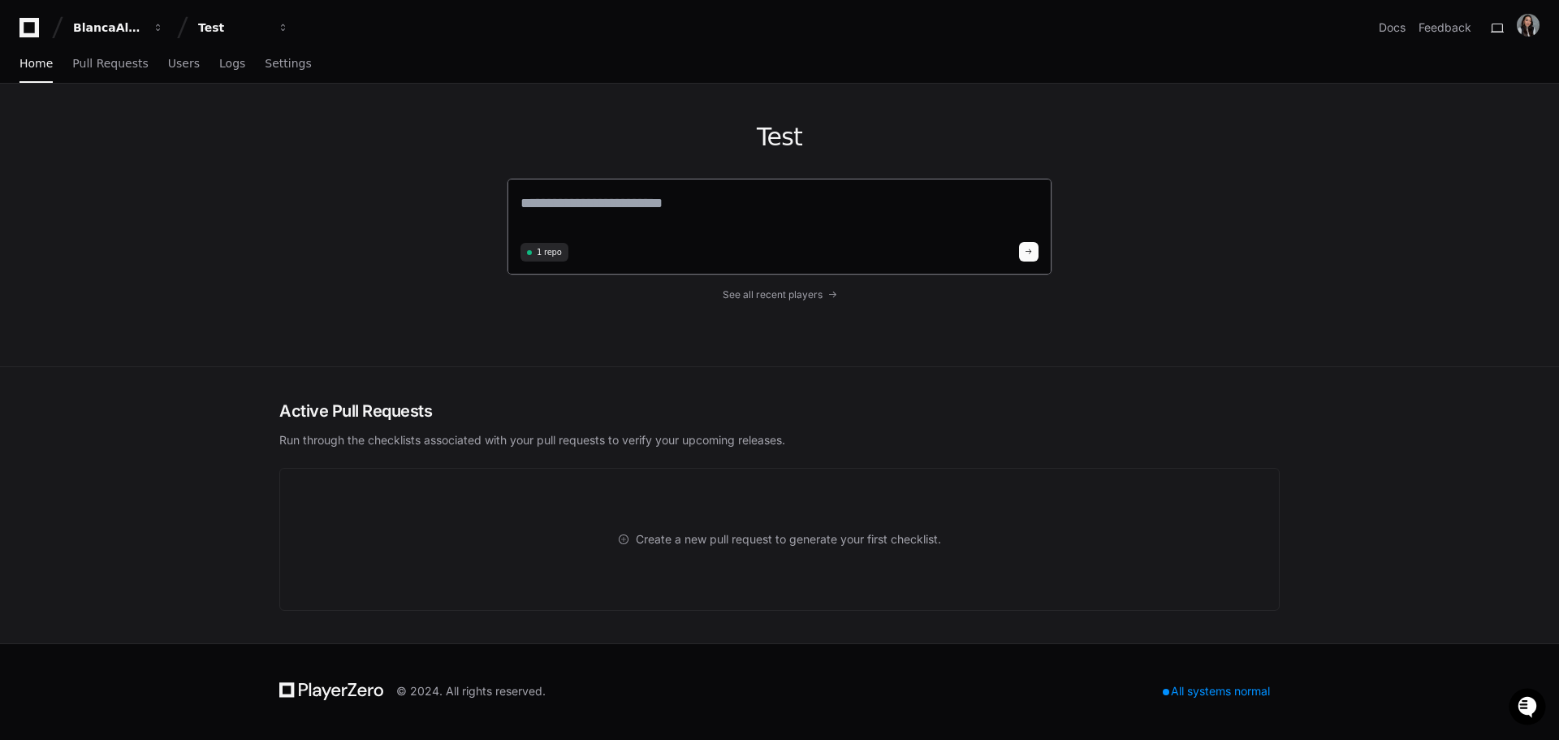
click at [634, 209] on textarea at bounding box center [779, 214] width 518 height 45
paste textarea "********"
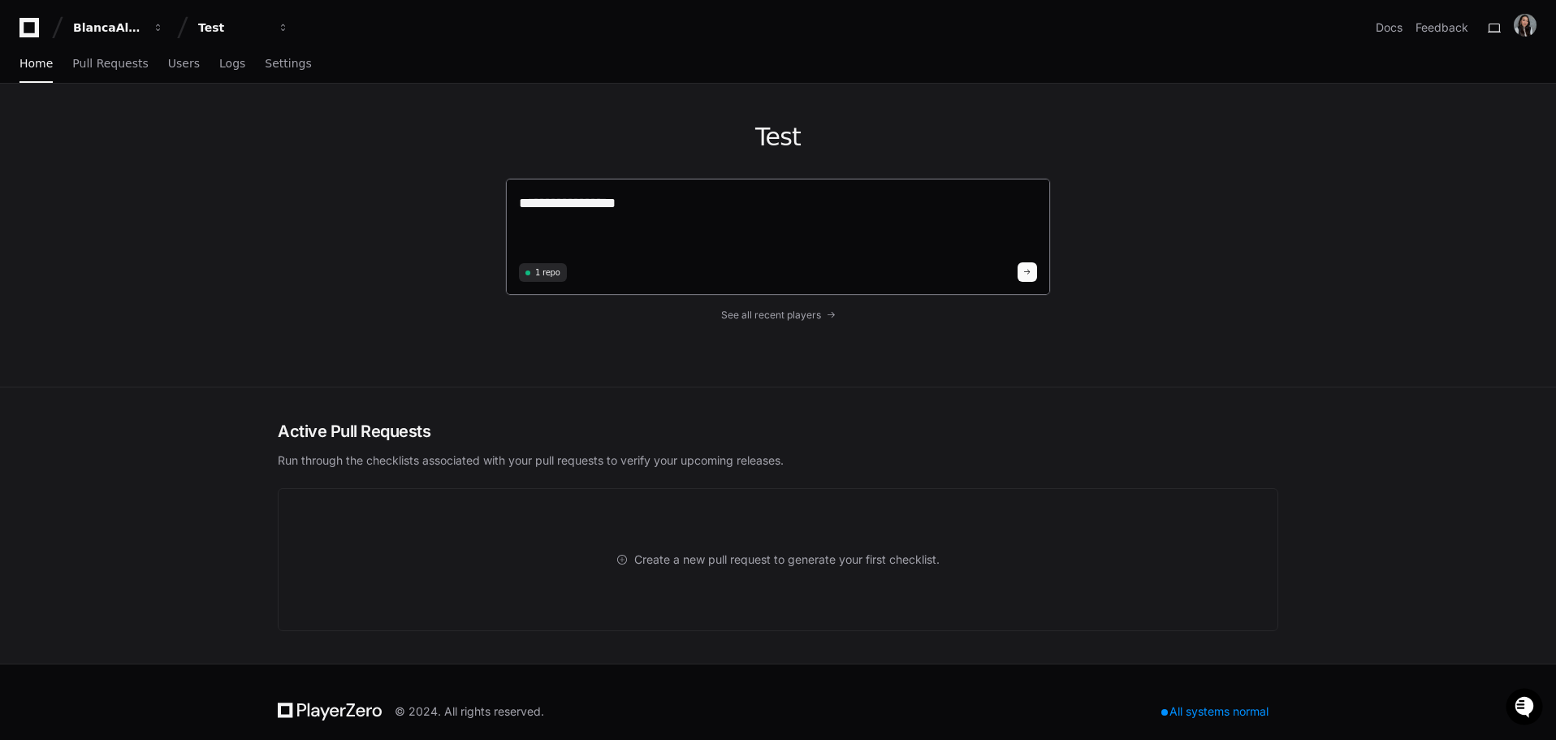
type textarea "**********"
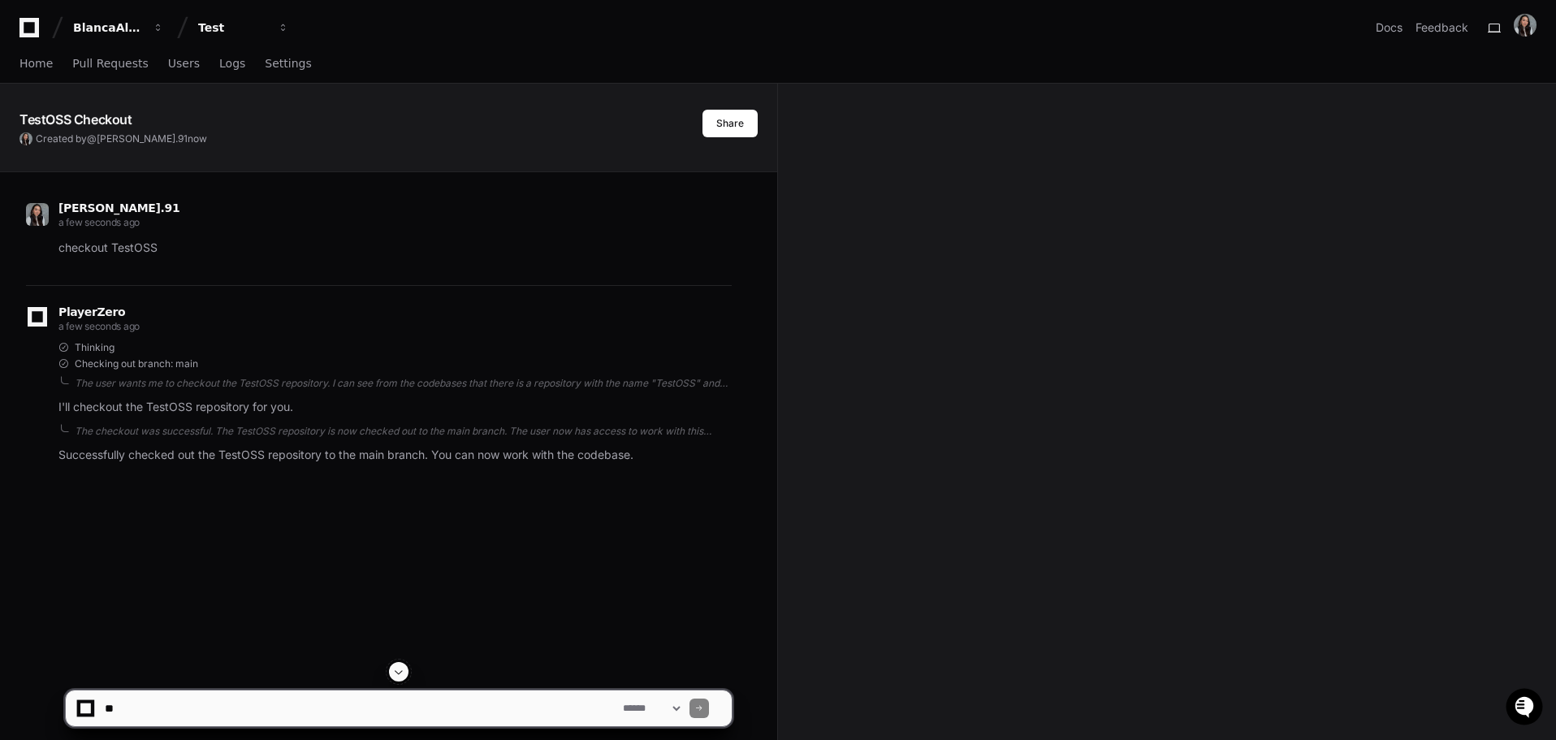
drag, startPoint x: 245, startPoint y: 700, endPoint x: 76, endPoint y: 660, distance: 173.5
click at [245, 700] on textarea at bounding box center [361, 708] width 518 height 36
paste textarea "**********"
type textarea "**********"
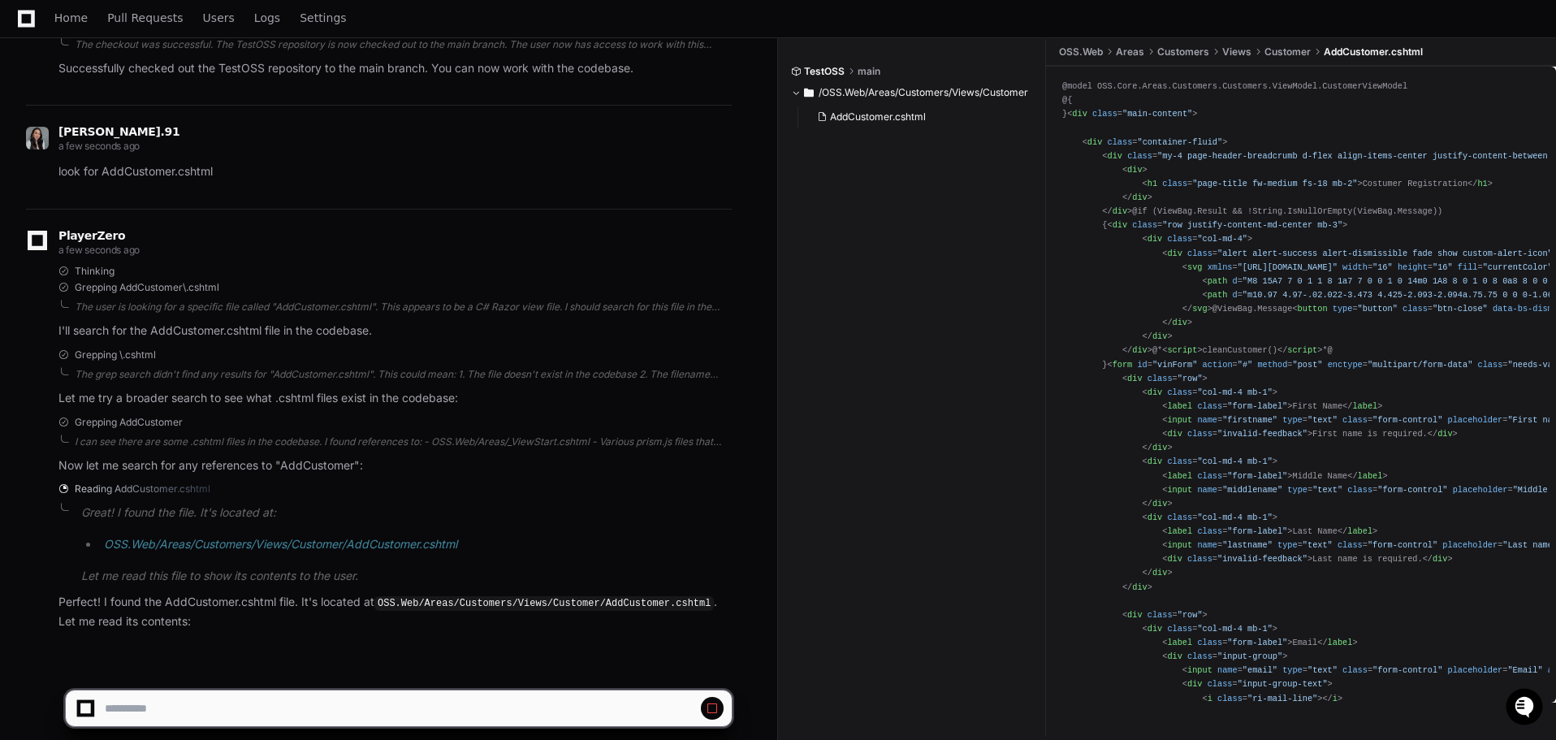
scroll to position [400, 0]
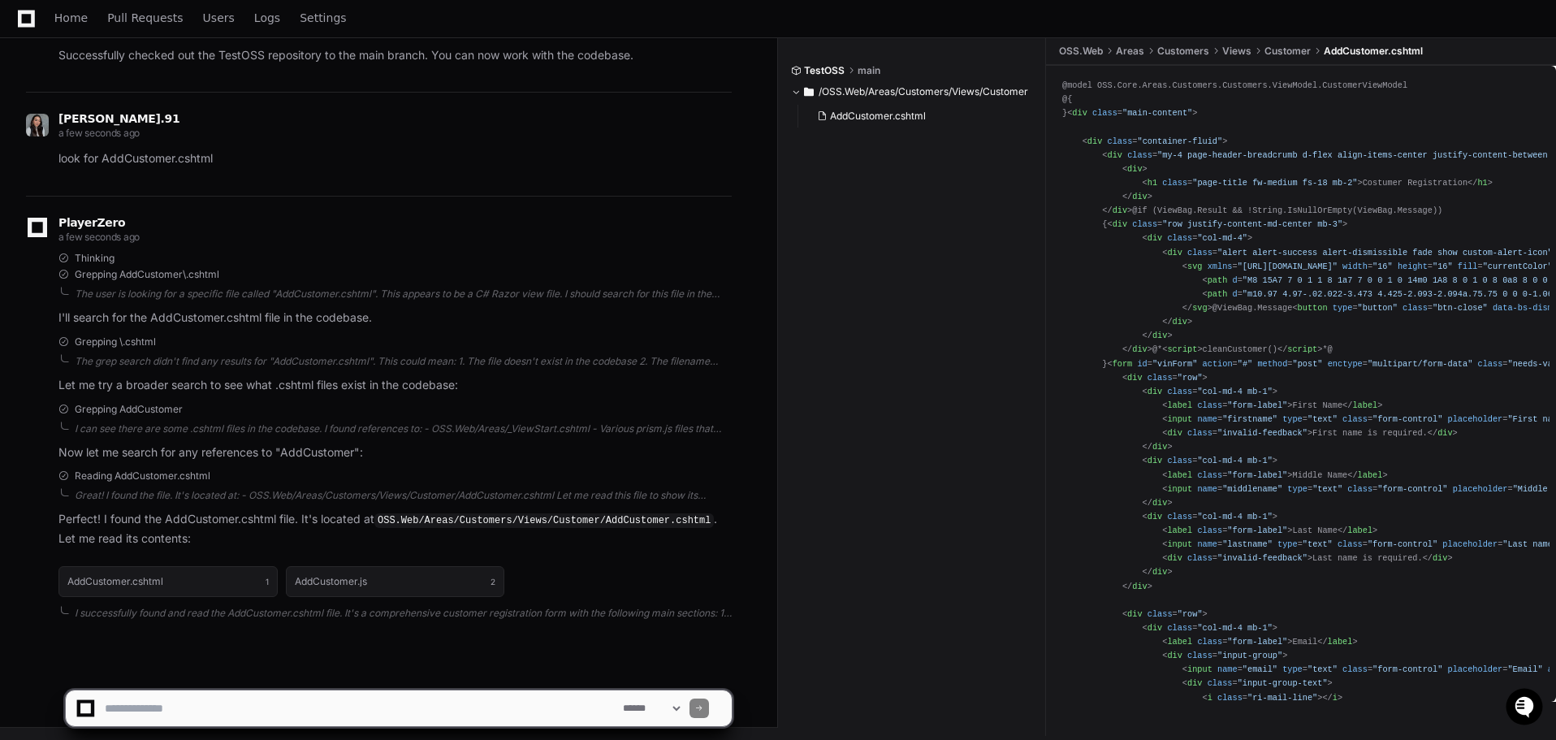
click at [317, 711] on textarea at bounding box center [361, 708] width 518 height 36
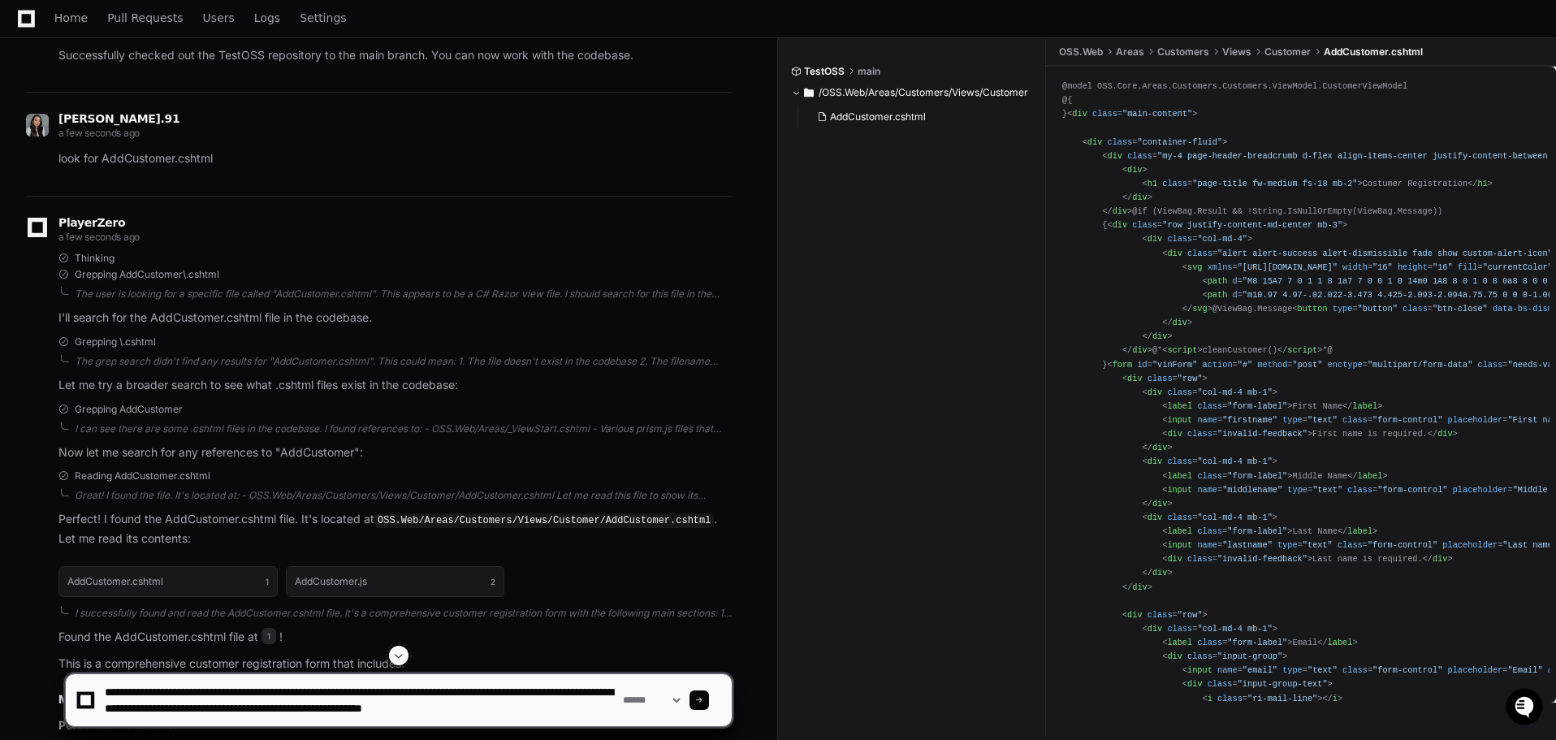
scroll to position [5, 0]
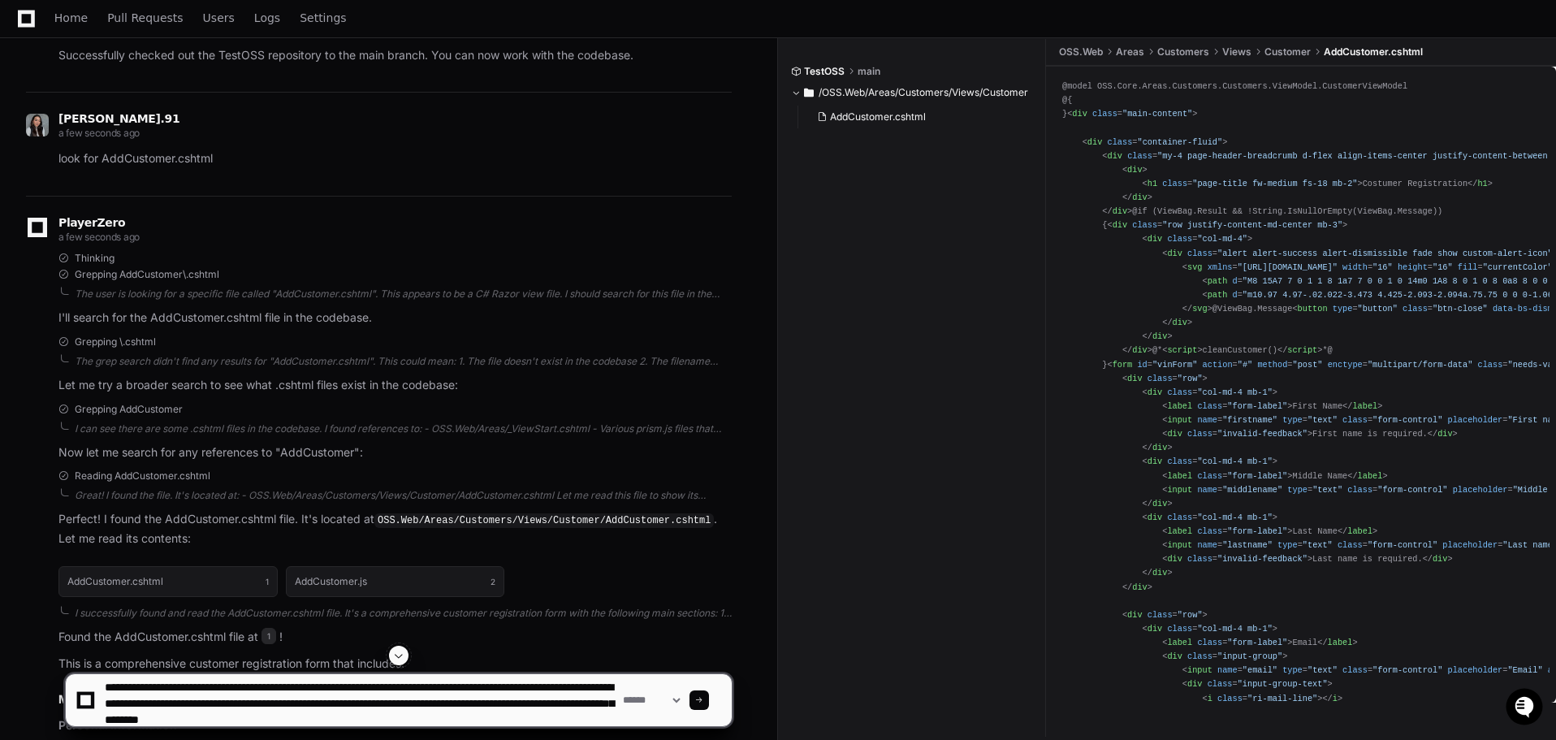
click at [551, 718] on textarea at bounding box center [361, 700] width 518 height 52
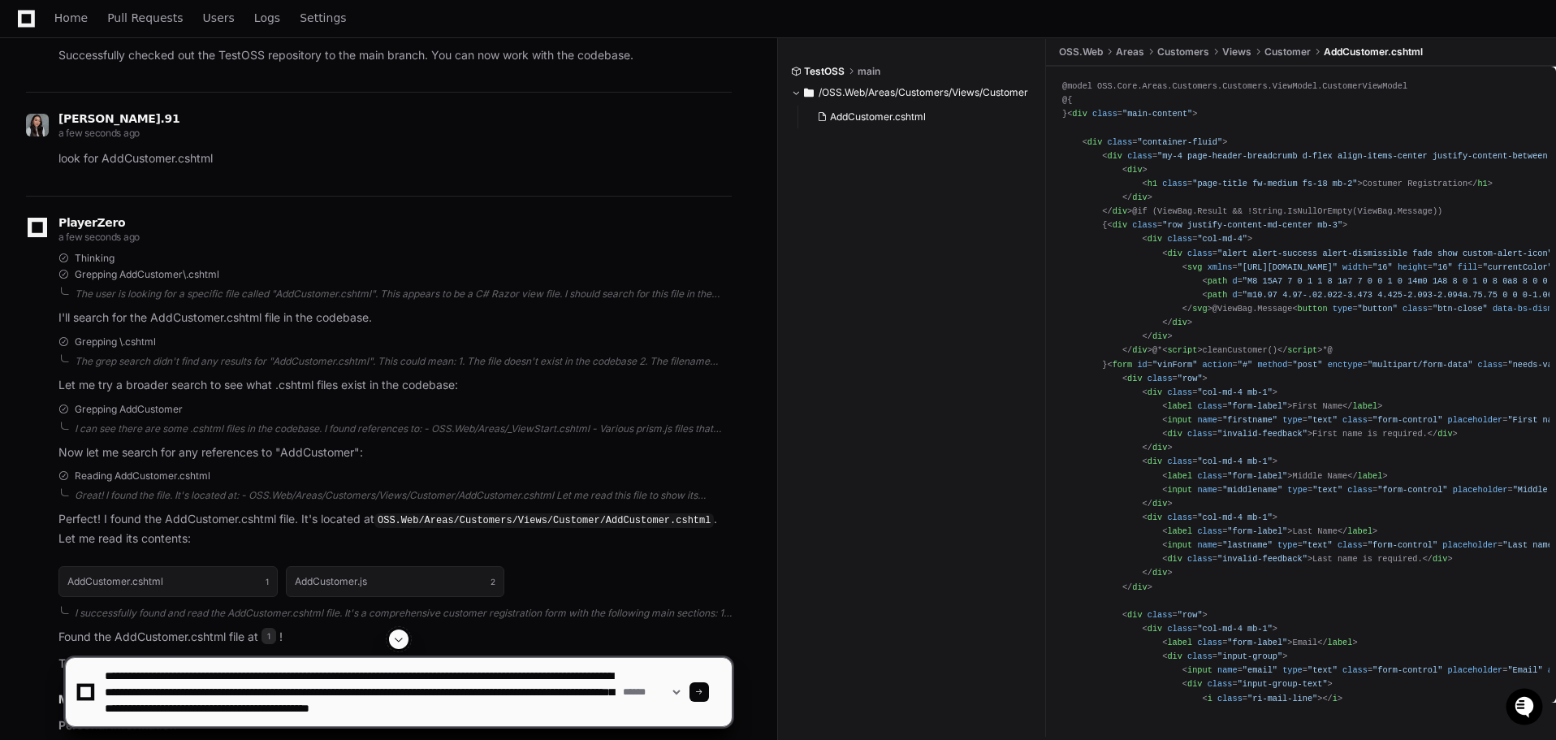
type textarea "**********"
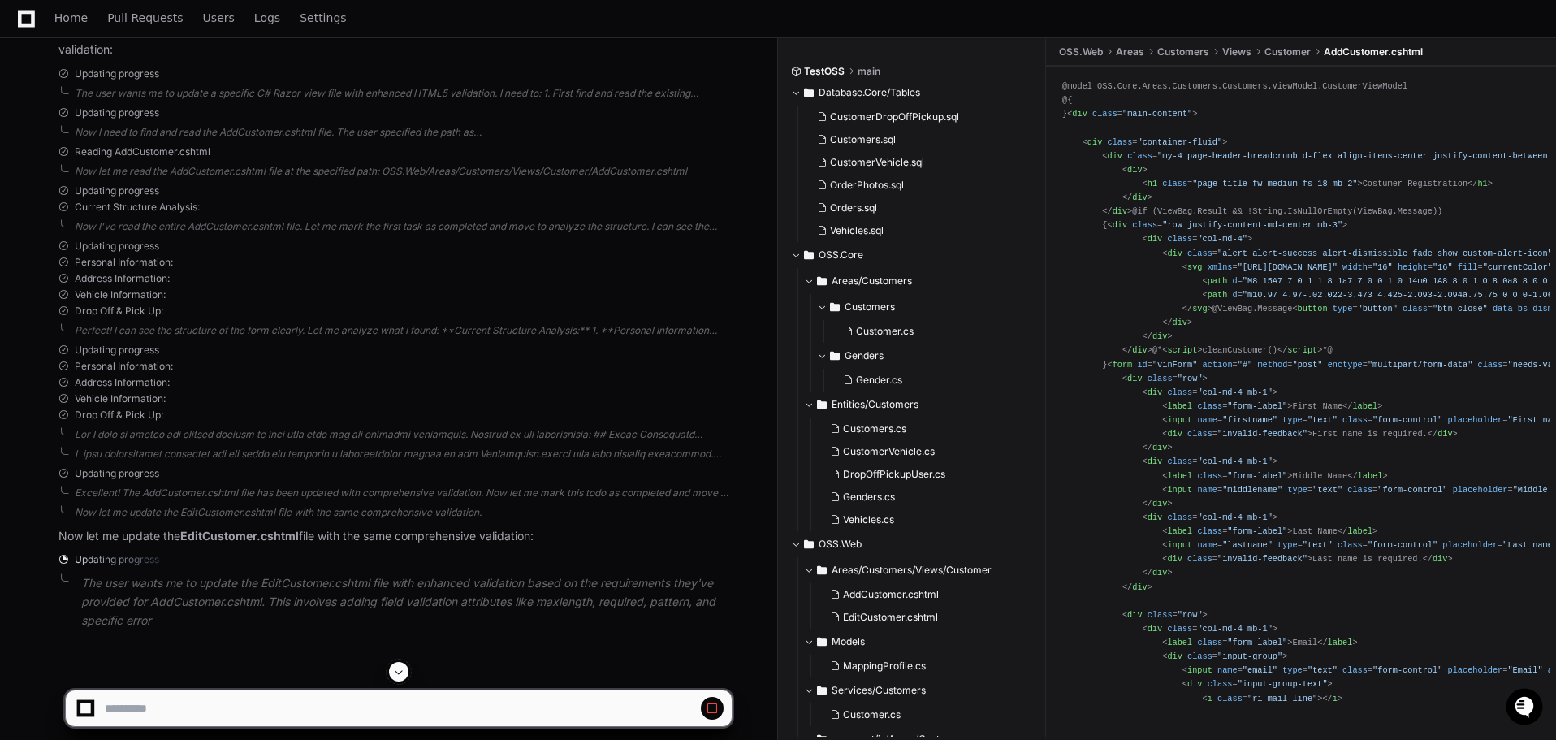
scroll to position [3657, 0]
